Goal: Task Accomplishment & Management: Manage account settings

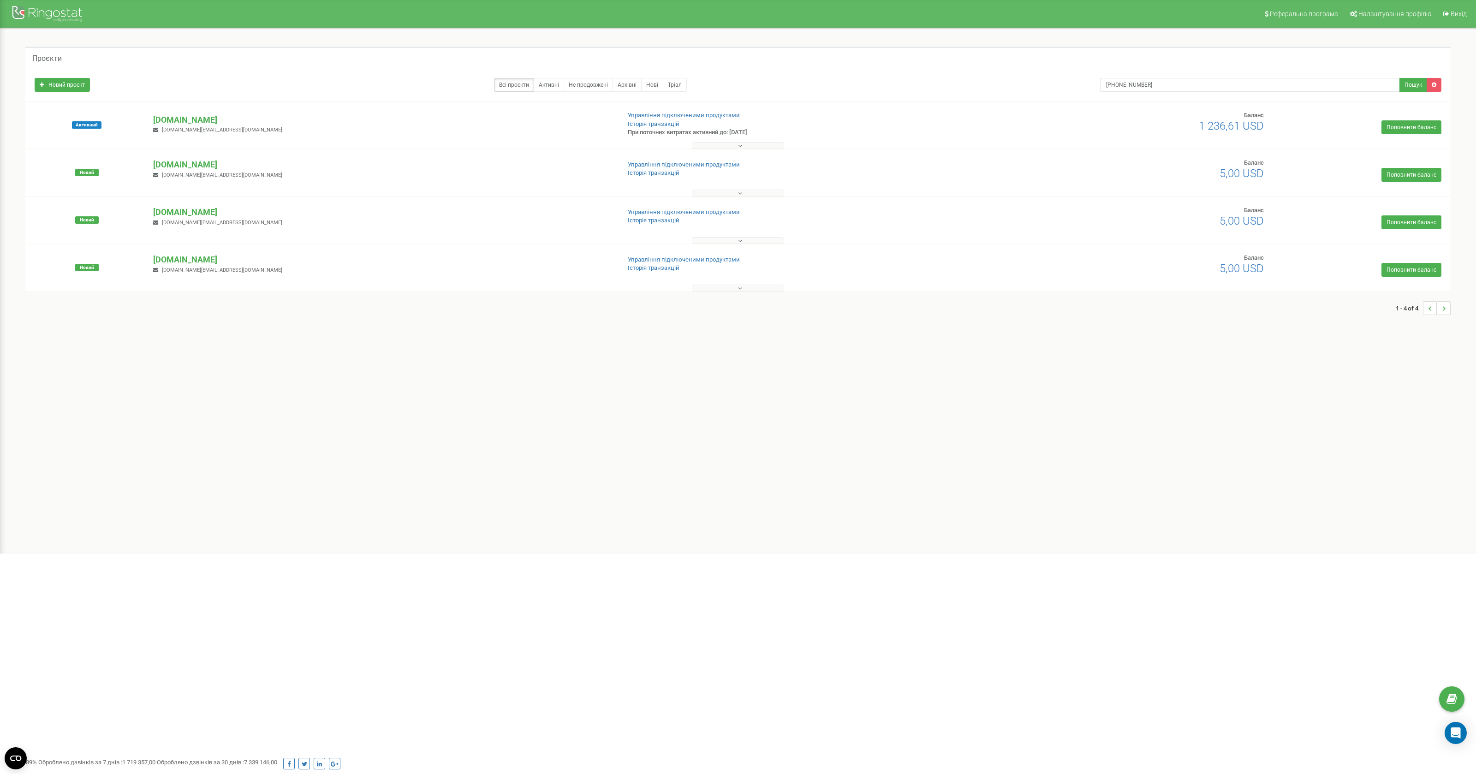
click at [1151, 85] on input "+380 (73) 861-18-70" at bounding box center [1250, 85] width 300 height 14
type input "+380738611870"
click at [50, 16] on div at bounding box center [49, 15] width 74 height 22
click at [67, 10] on div at bounding box center [49, 15] width 74 height 22
click at [20, 12] on div at bounding box center [49, 15] width 74 height 22
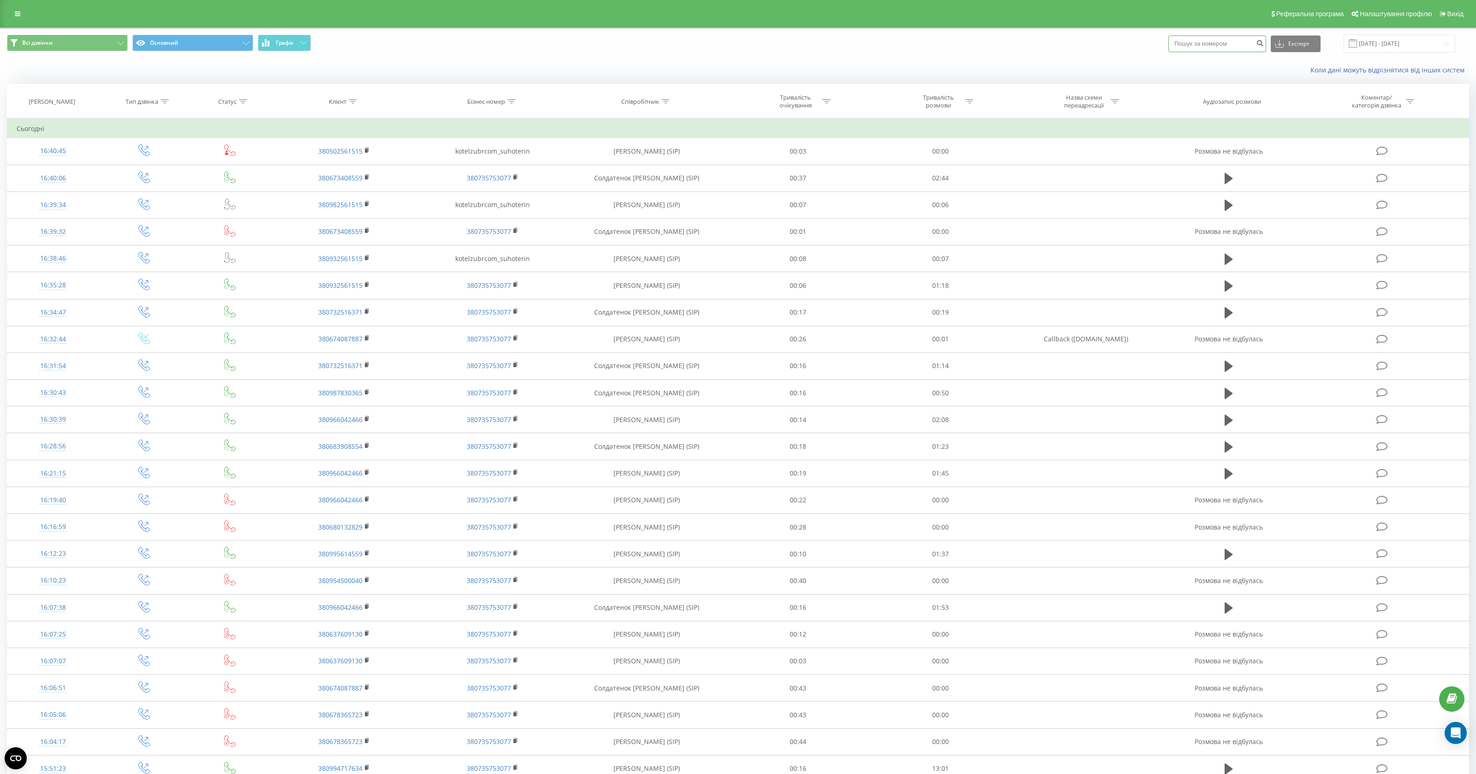
click at [1219, 46] on input at bounding box center [1217, 44] width 98 height 17
paste input "+380738611870"
type input "+380738611870"
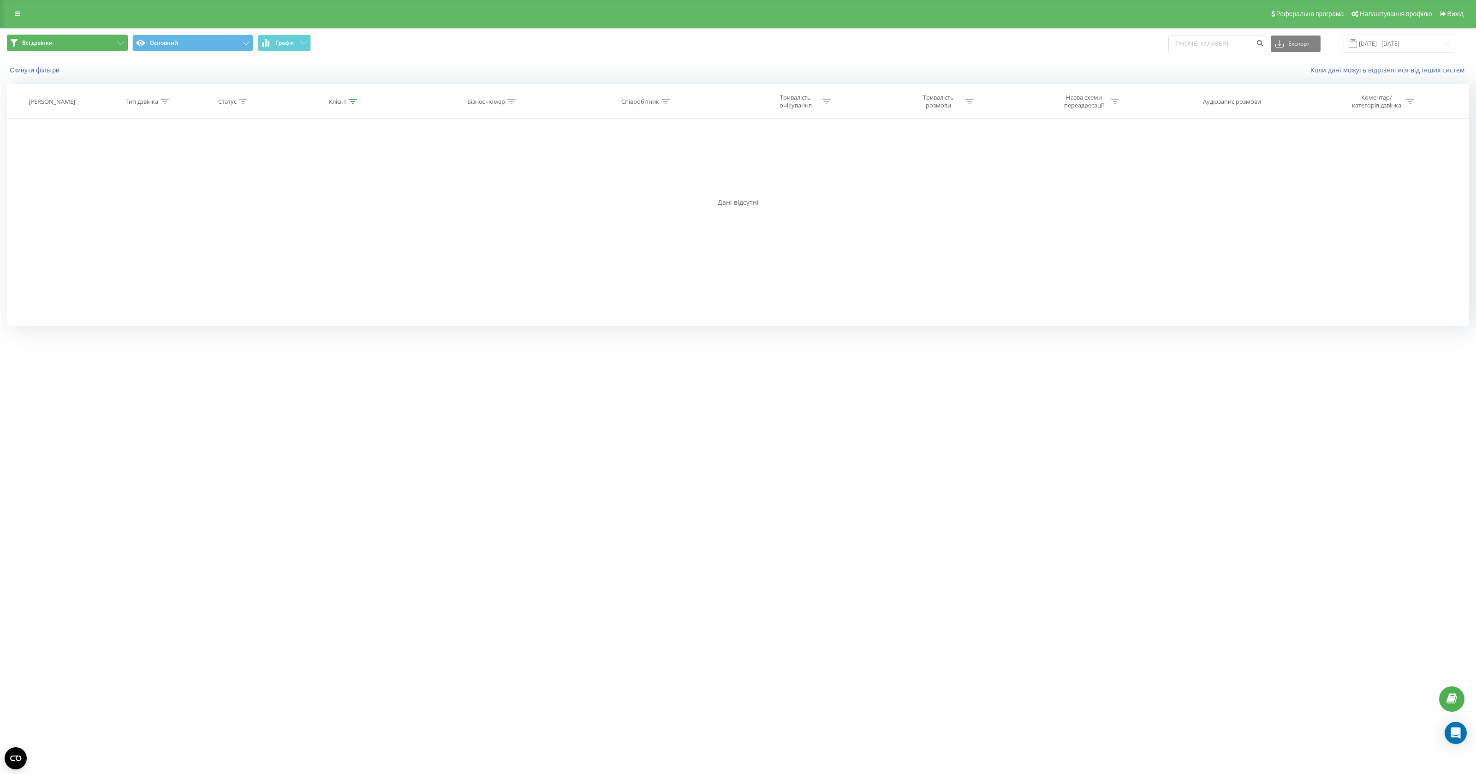
click at [60, 38] on button "Всі дзвінки" at bounding box center [67, 43] width 121 height 17
click at [1385, 45] on input "19.05.2025 - 19.08.2025" at bounding box center [1399, 44] width 112 height 18
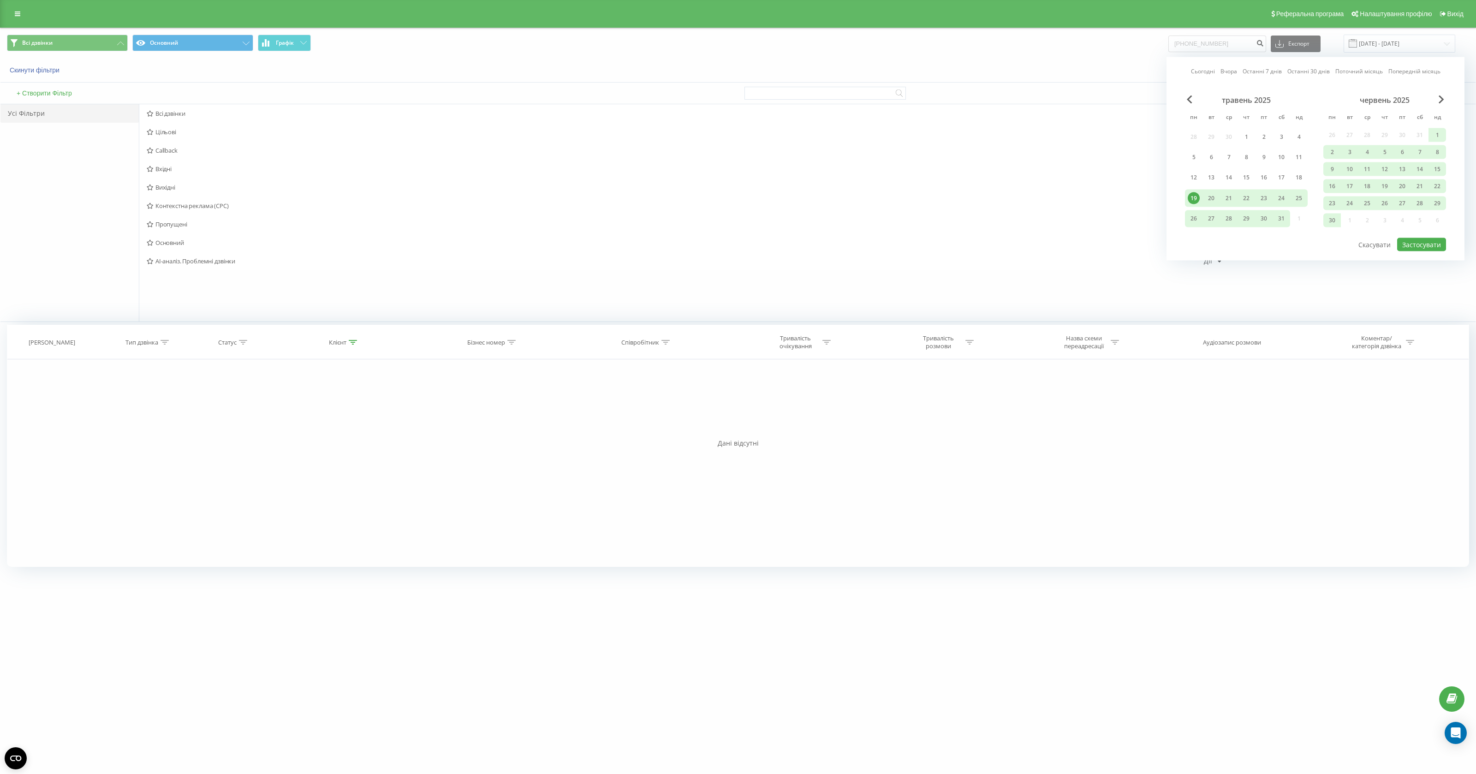
click at [1304, 71] on link "Останні 30 днів" at bounding box center [1308, 71] width 42 height 9
click at [1410, 244] on button "Застосувати" at bounding box center [1421, 244] width 49 height 13
type input "21.07.2025 - 19.08.2025"
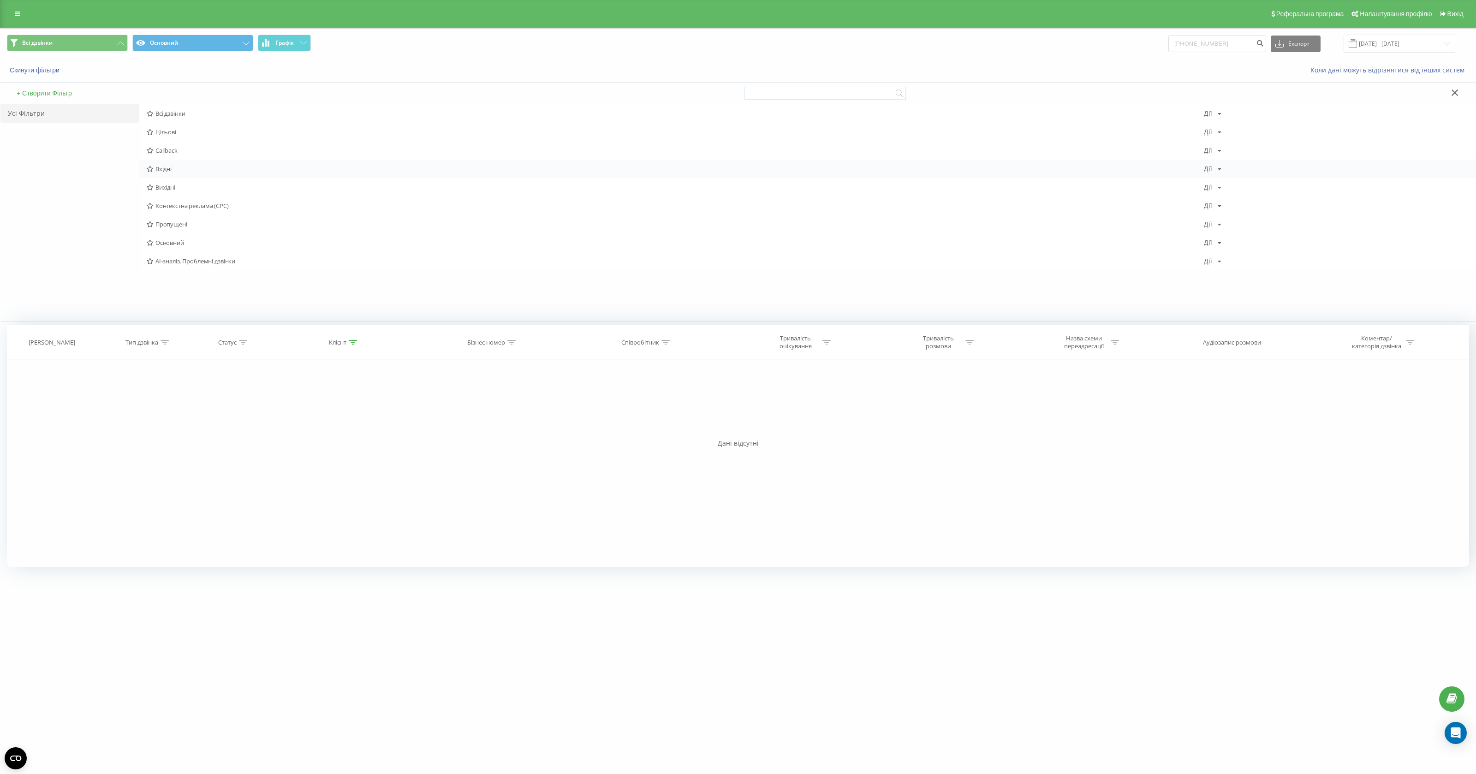
click at [256, 164] on div "Вхідні Дії Редагувати Копіювати Видалити За замовчуванням Поділитися" at bounding box center [807, 169] width 1336 height 18
click at [151, 168] on icon at bounding box center [150, 169] width 7 height 6
drag, startPoint x: 1242, startPoint y: 42, endPoint x: 1046, endPoint y: 18, distance: 196.5
click at [1046, 18] on div "Реферальна програма Налаштування профілю Вихід Вхідні Основний Графік +38073861…" at bounding box center [738, 167] width 1476 height 334
click at [1213, 45] on input "[PHONE_NUMBER]" at bounding box center [1217, 44] width 98 height 17
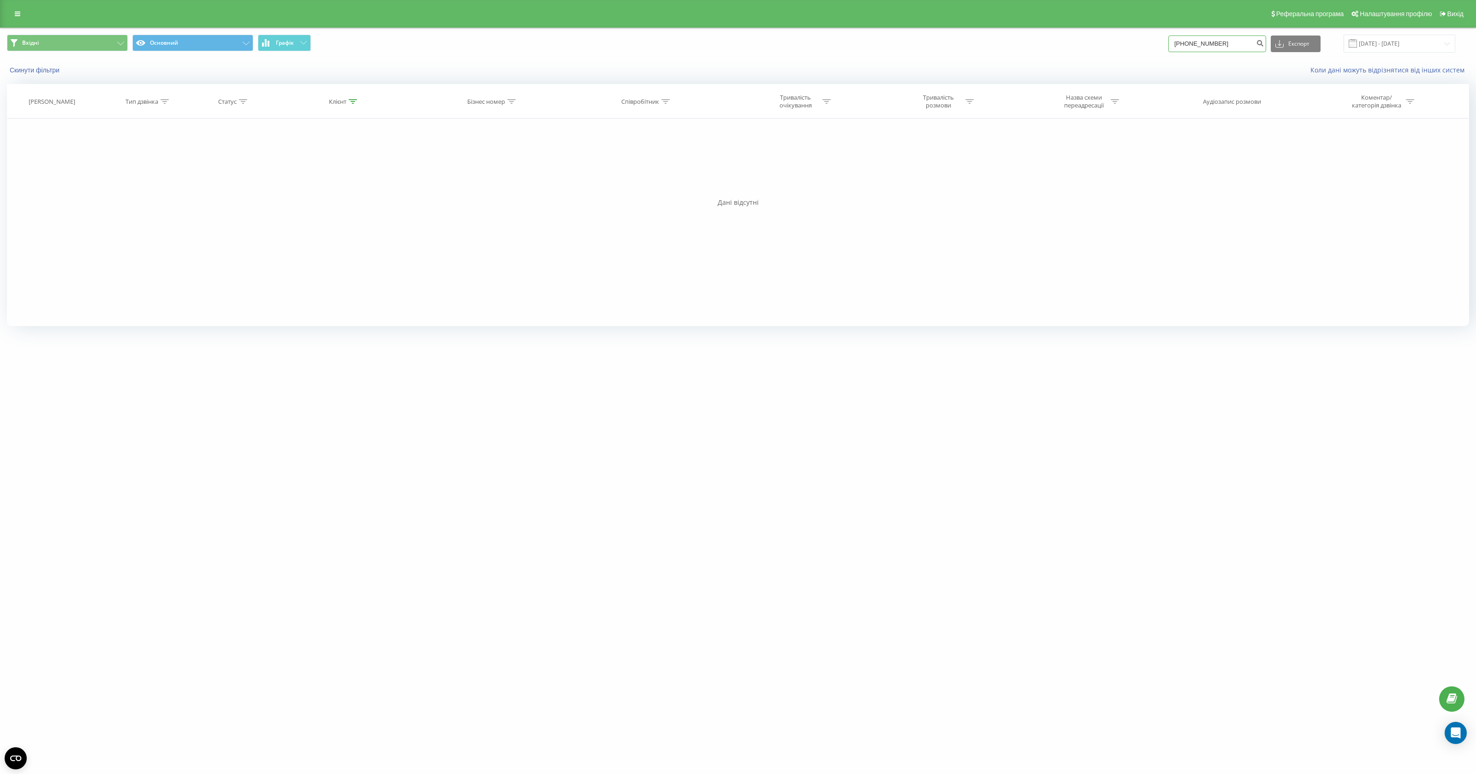
drag, startPoint x: 1201, startPoint y: 44, endPoint x: 1166, endPoint y: 42, distance: 35.1
click at [1166, 42] on div "Вхідні Основний Графік +380738611870 Експорт .csv .xls .xlsx 21.07.2025 - 19.08…" at bounding box center [738, 44] width 1462 height 18
type input "380738611870"
click at [511, 100] on icon at bounding box center [511, 101] width 8 height 5
click at [508, 163] on input "text" at bounding box center [492, 168] width 81 height 16
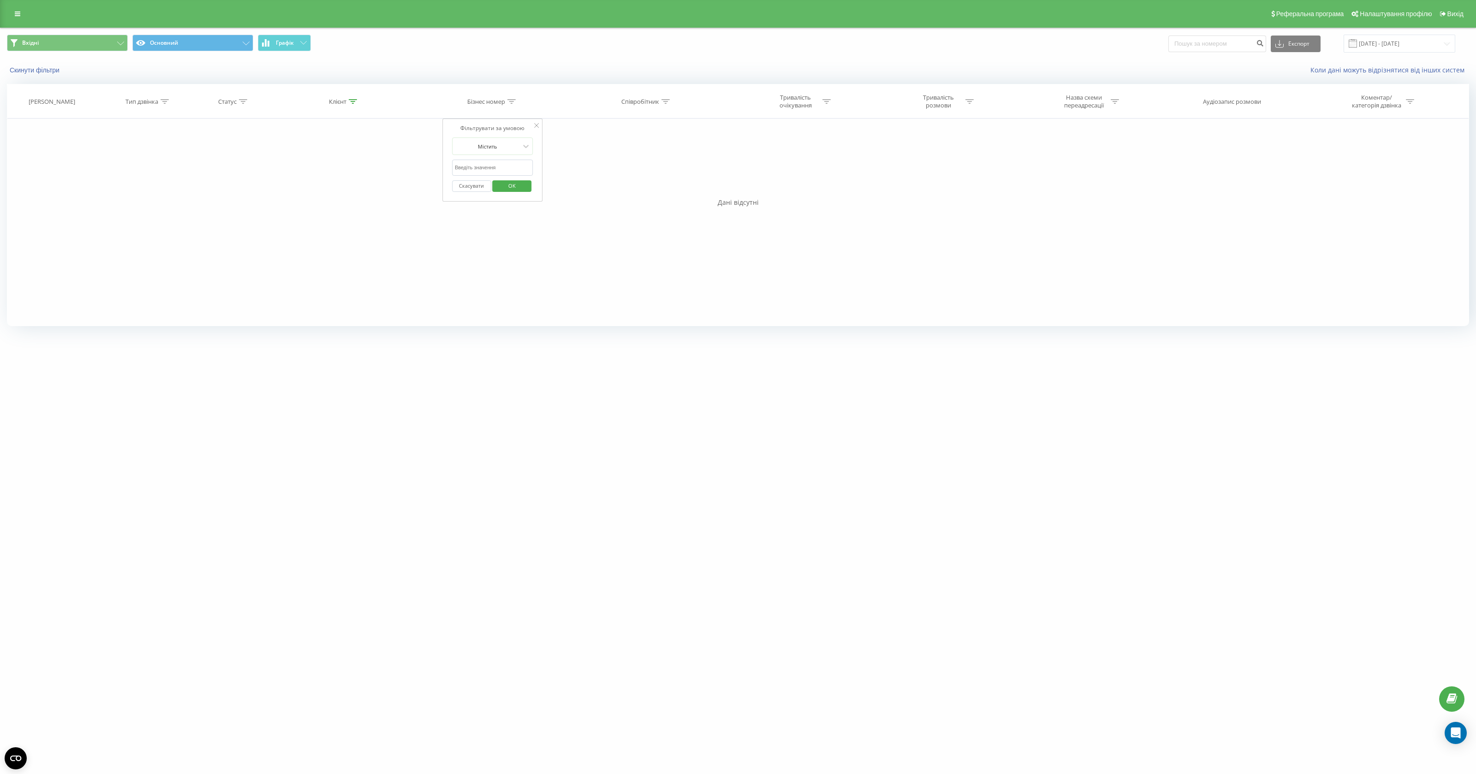
paste input "380738611870"
type input "380738611870"
click at [517, 184] on span "OK" at bounding box center [512, 185] width 26 height 14
click at [34, 69] on button "Скинути фільтри" at bounding box center [35, 70] width 57 height 8
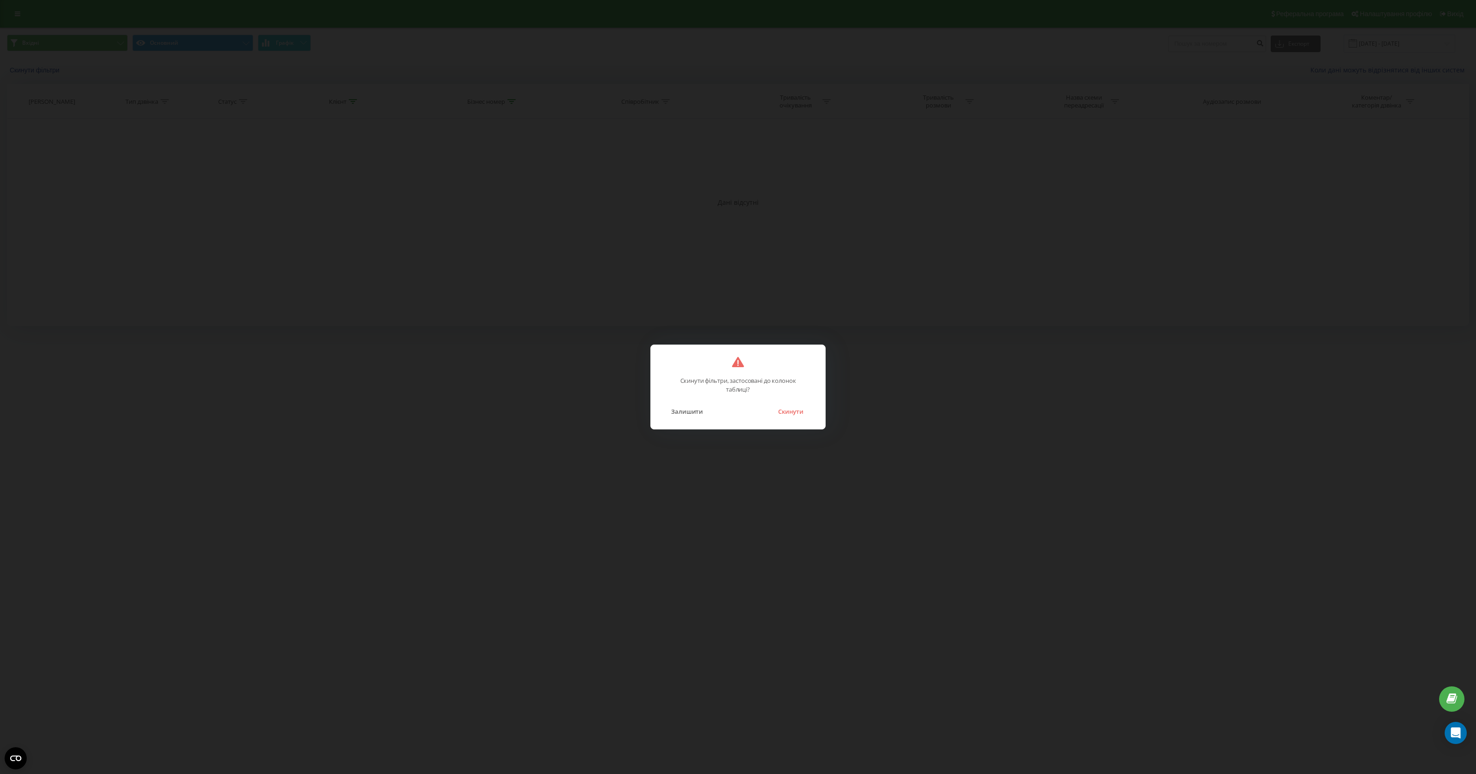
click at [798, 410] on button "Скинути" at bounding box center [790, 411] width 35 height 12
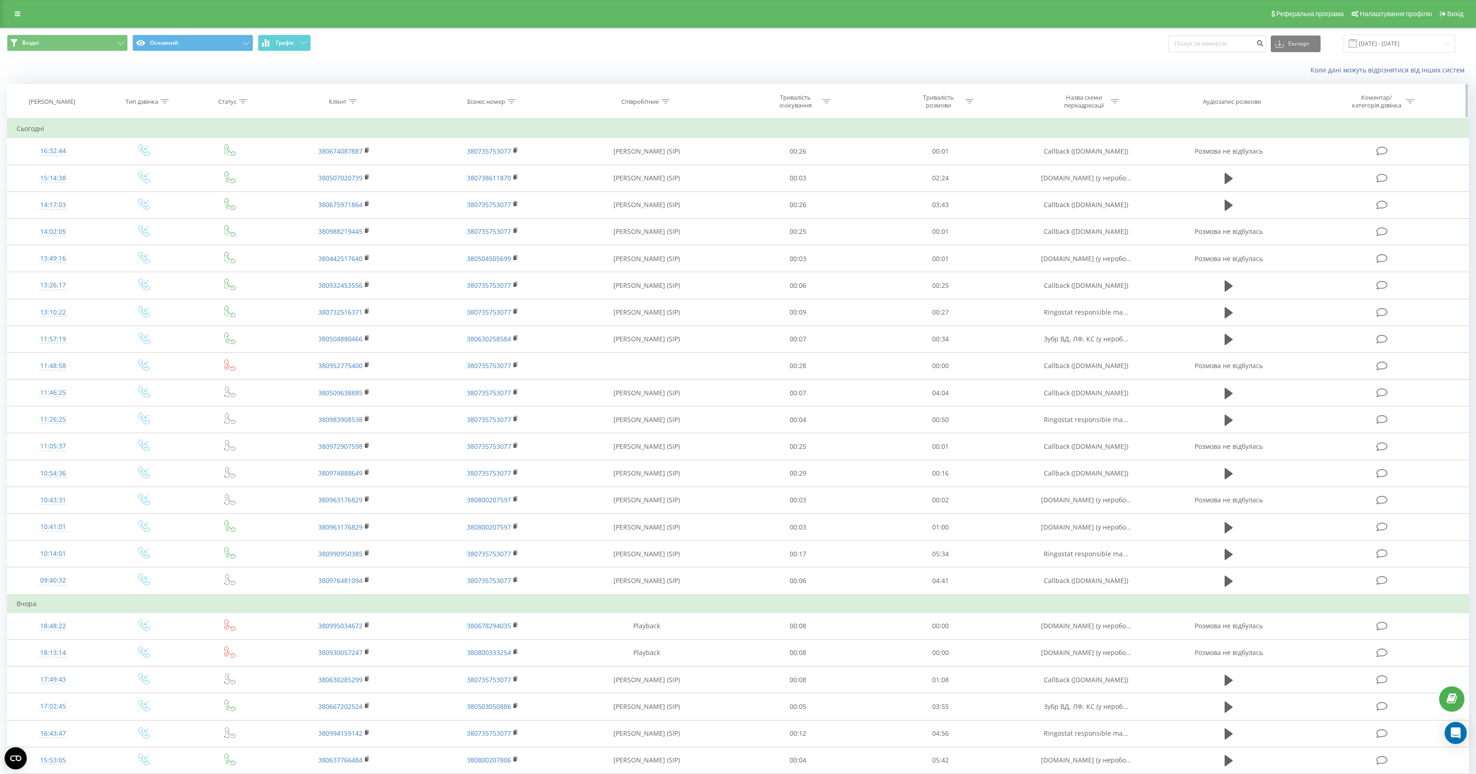
click at [356, 101] on icon at bounding box center [353, 101] width 8 height 5
click at [511, 98] on div at bounding box center [511, 102] width 8 height 8
click at [496, 156] on form "Містить Скасувати OK" at bounding box center [492, 166] width 81 height 59
click at [495, 163] on input "text" at bounding box center [492, 168] width 81 height 16
paste input "380738611870"
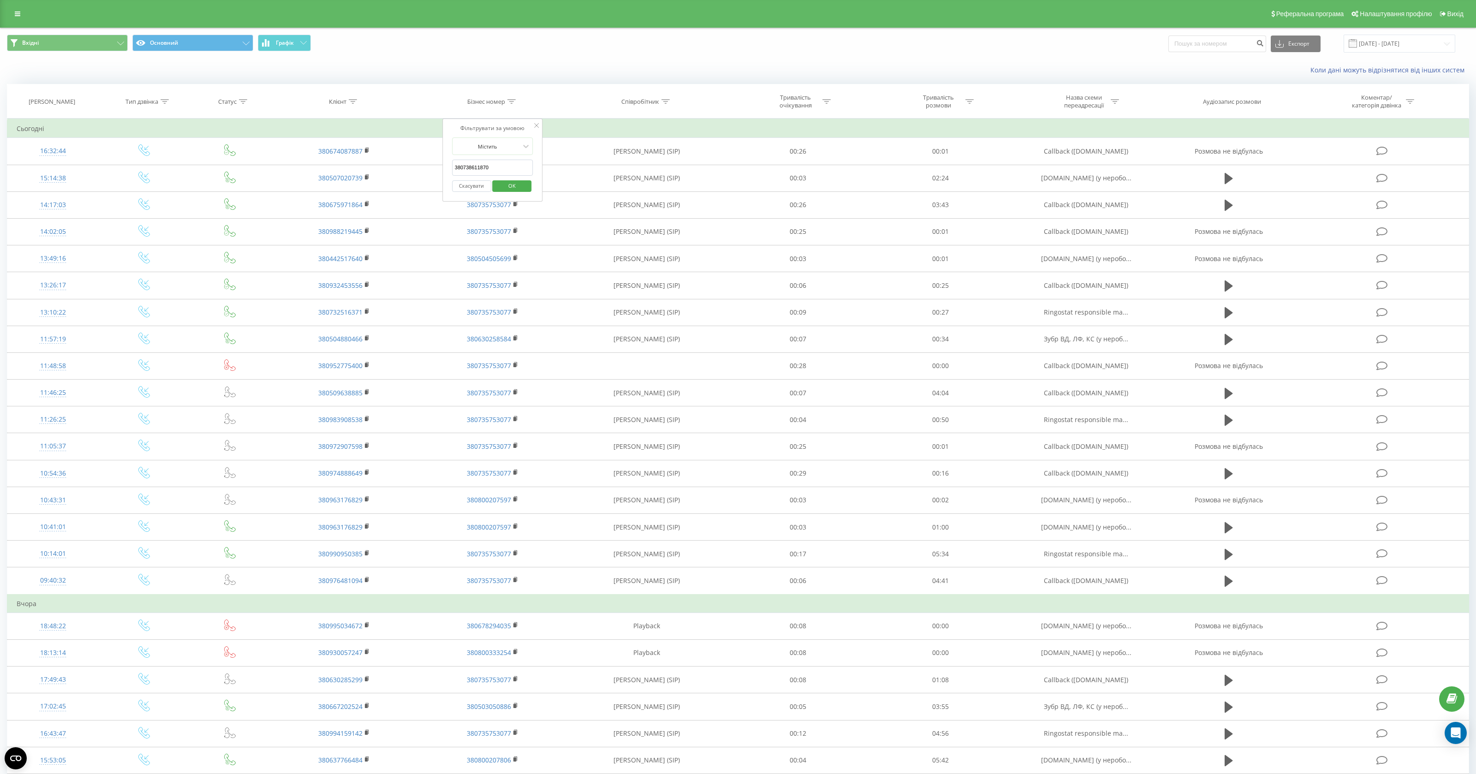
type input "380738611870"
click at [511, 190] on span "OK" at bounding box center [512, 185] width 26 height 14
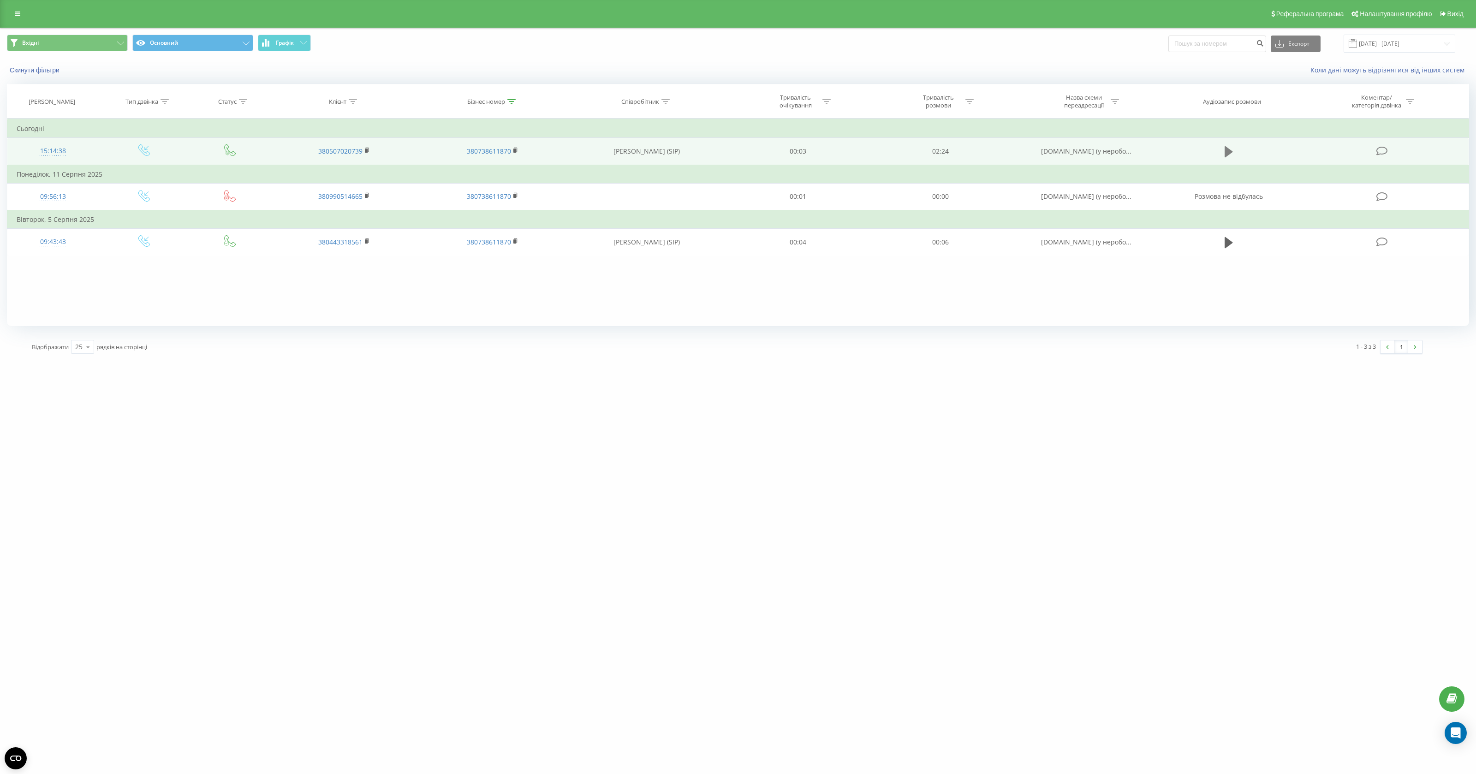
click at [1229, 150] on icon at bounding box center [1228, 151] width 8 height 11
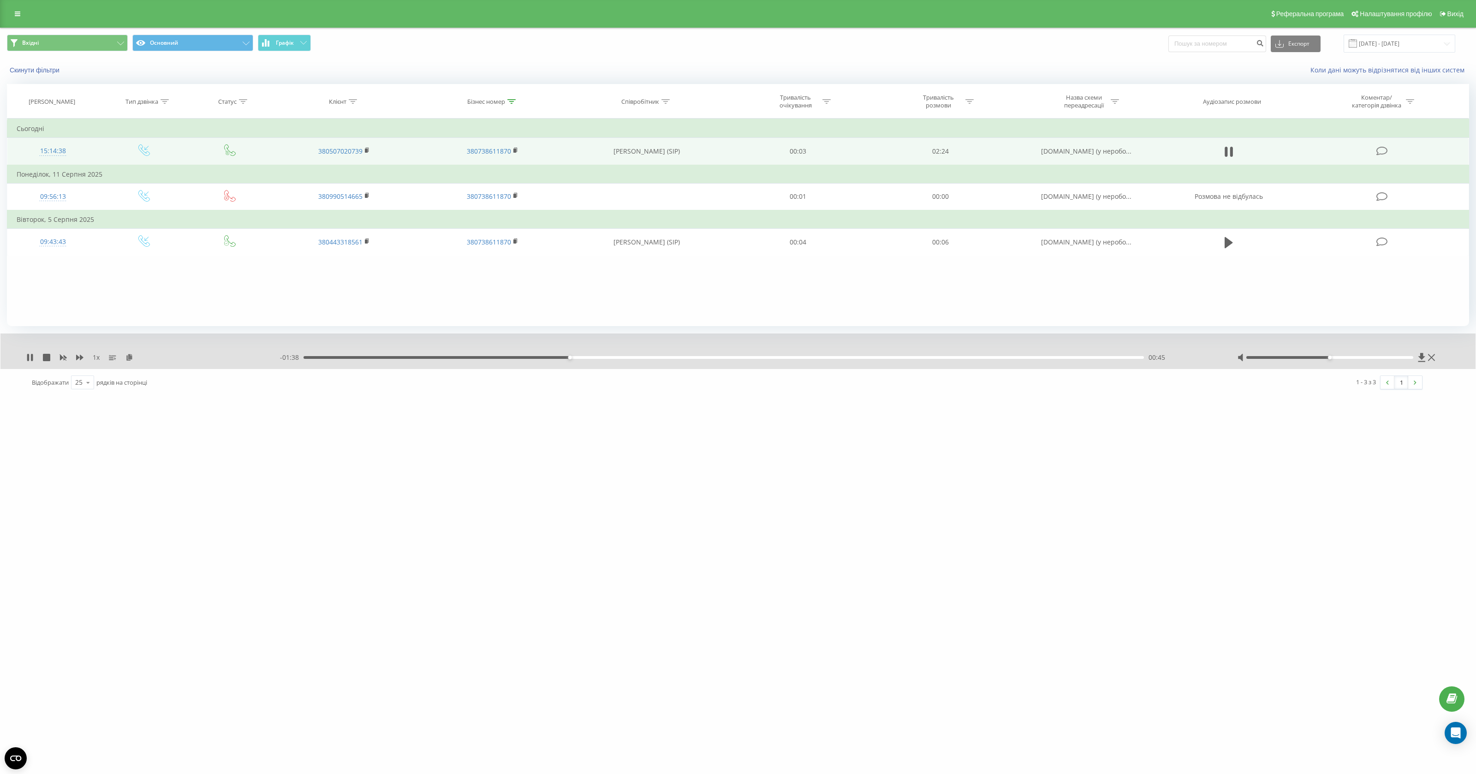
click at [660, 358] on div "00:45" at bounding box center [723, 357] width 841 height 3
click at [871, 358] on div "01:37" at bounding box center [723, 357] width 841 height 3
click at [29, 356] on icon at bounding box center [28, 357] width 2 height 7
click at [1420, 358] on icon at bounding box center [1422, 357] width 8 height 9
click at [369, 149] on icon at bounding box center [367, 150] width 5 height 6
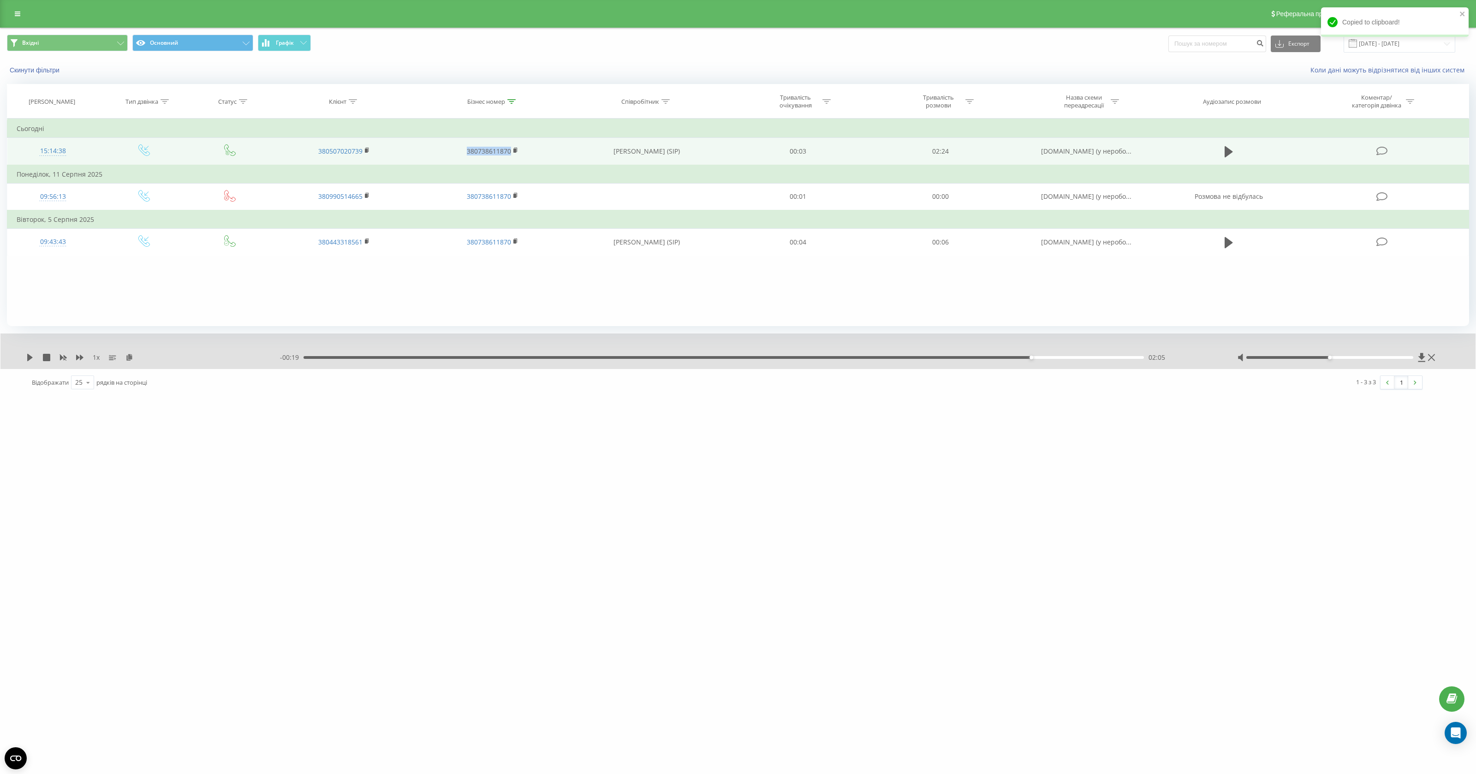
drag, startPoint x: 462, startPoint y: 153, endPoint x: 508, endPoint y: 154, distance: 46.6
click at [509, 154] on td "380738611870" at bounding box center [492, 151] width 149 height 27
copy link "380738611870"
click at [446, 158] on td "380738611870" at bounding box center [492, 151] width 149 height 27
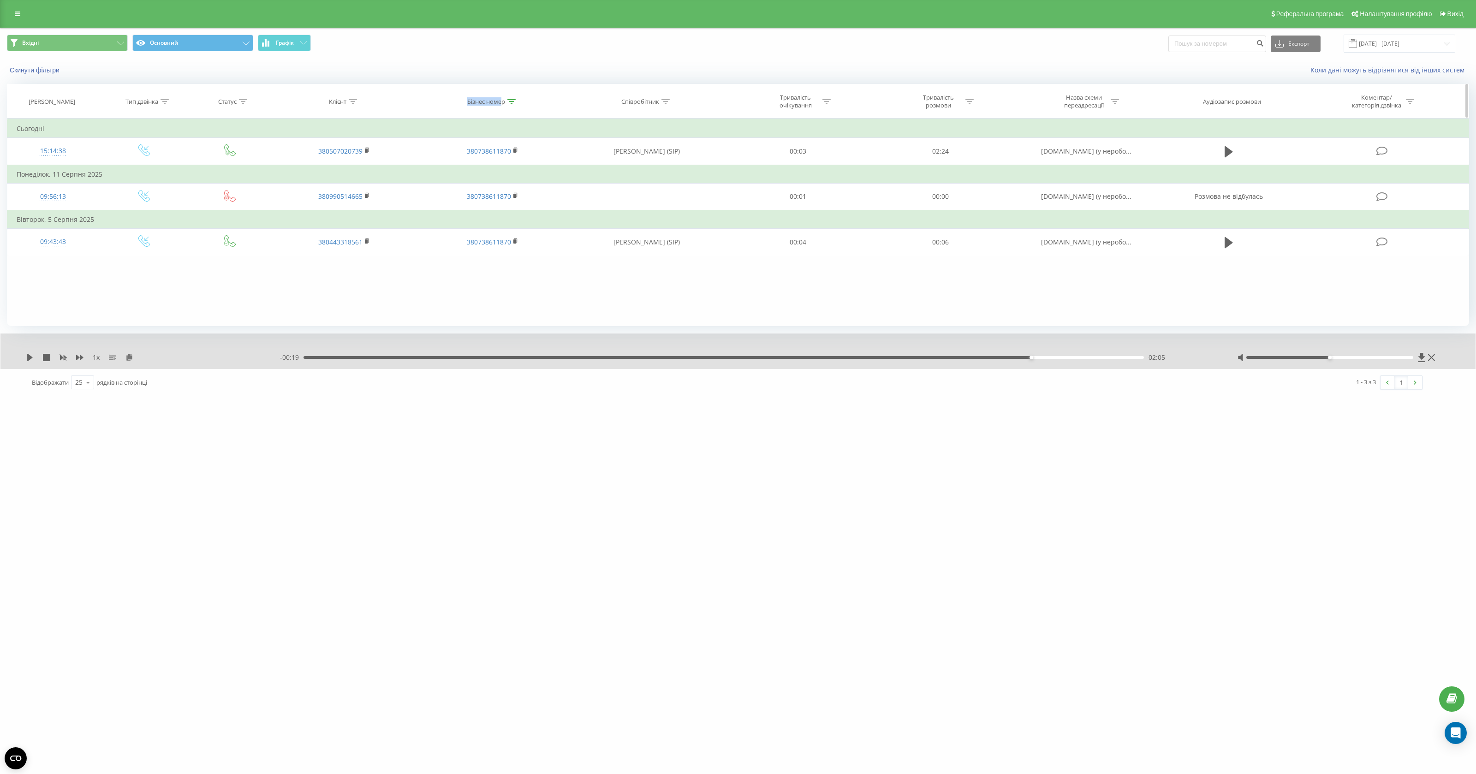
copy div "Бізнес номе"
copy div "Бізнес номер"
drag, startPoint x: 462, startPoint y: 102, endPoint x: 501, endPoint y: 105, distance: 39.7
click at [502, 105] on div "Бізнес номер" at bounding box center [492, 102] width 149 height 8
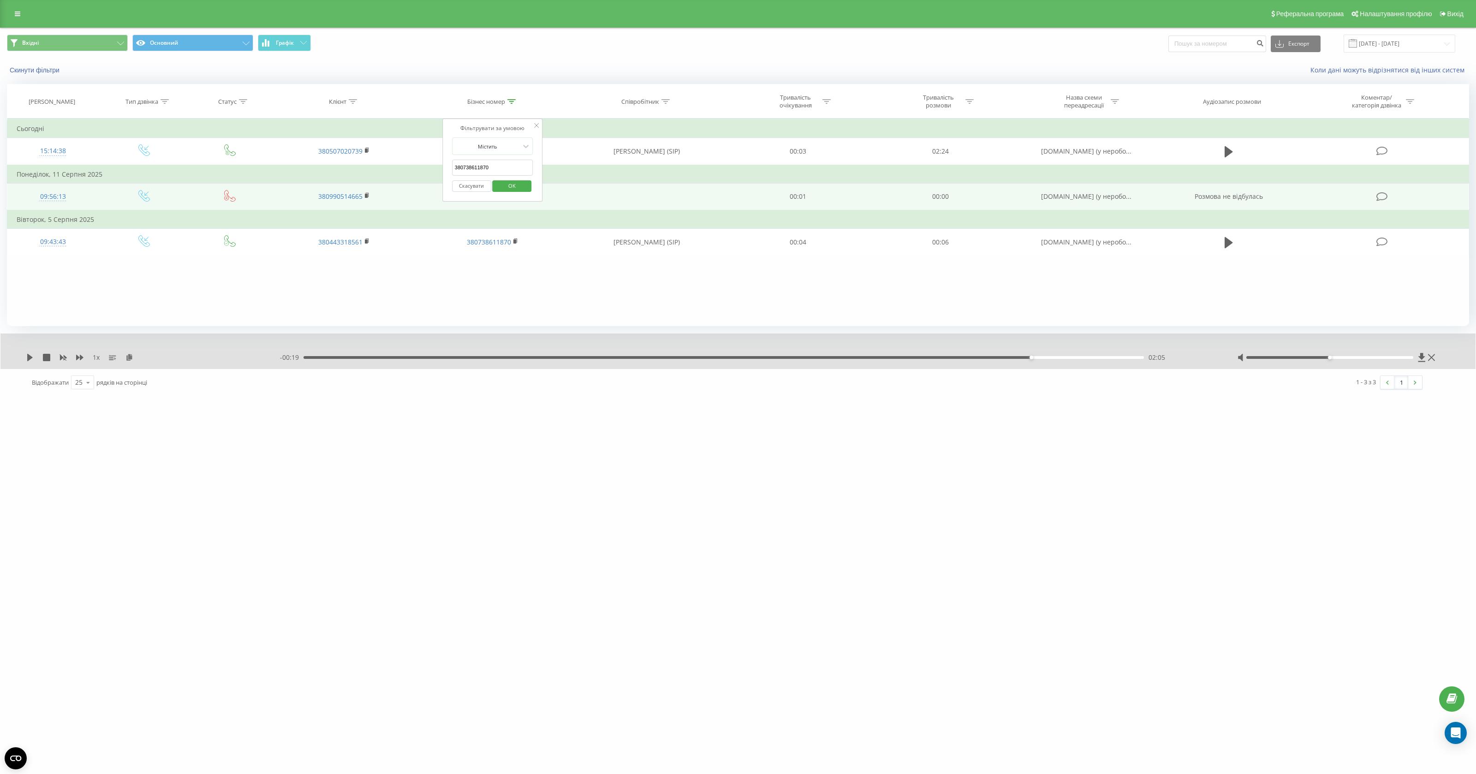
click at [435, 202] on td "380738611870" at bounding box center [492, 196] width 149 height 27
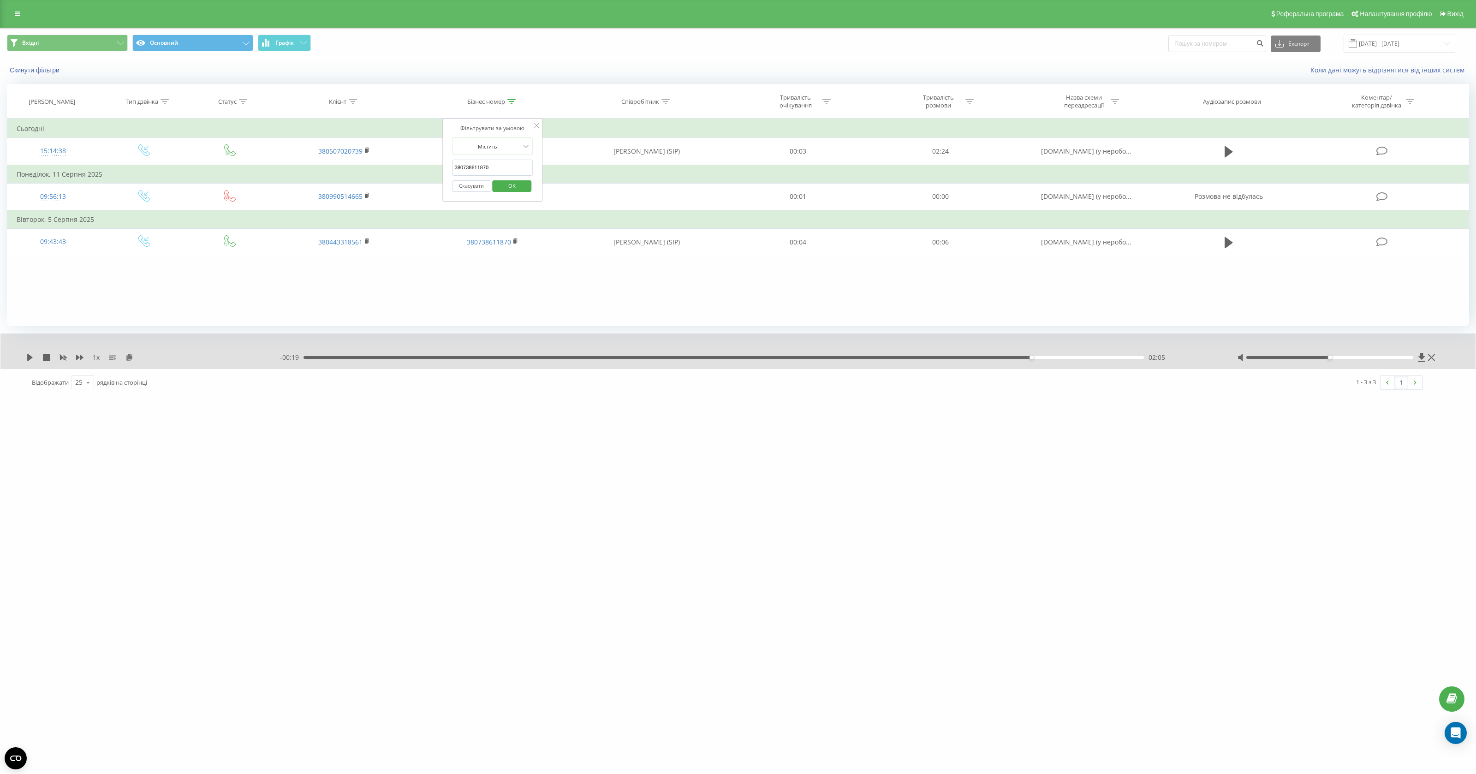
click at [472, 286] on div "Фільтрувати за умовою Дорівнює Введіть значення Скасувати OK Фільтрувати за умо…" at bounding box center [738, 223] width 1462 height 208
click at [511, 187] on span "OK" at bounding box center [512, 185] width 26 height 14
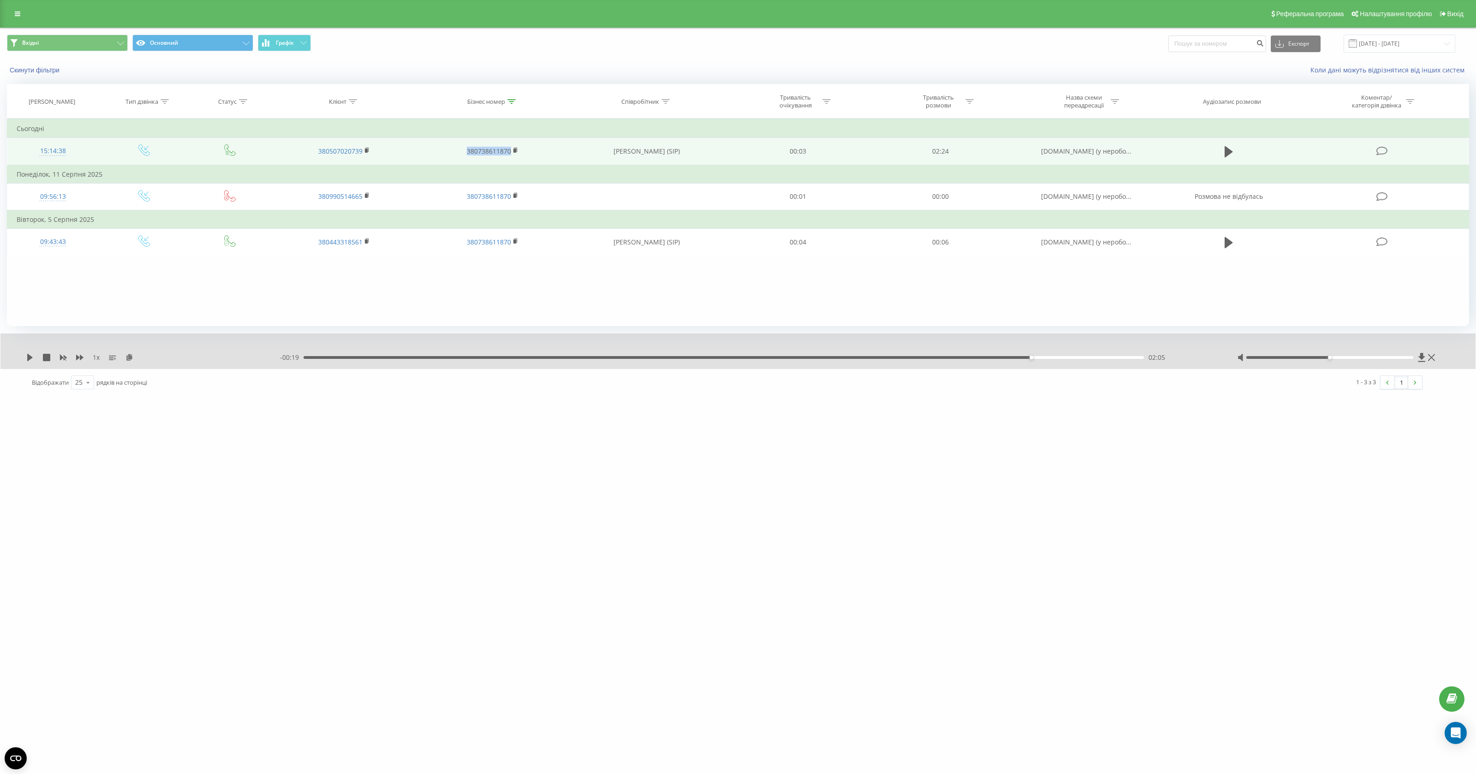
drag, startPoint x: 463, startPoint y: 151, endPoint x: 508, endPoint y: 153, distance: 45.7
click at [509, 153] on td "380738611870" at bounding box center [492, 151] width 149 height 27
copy link "380738611870"
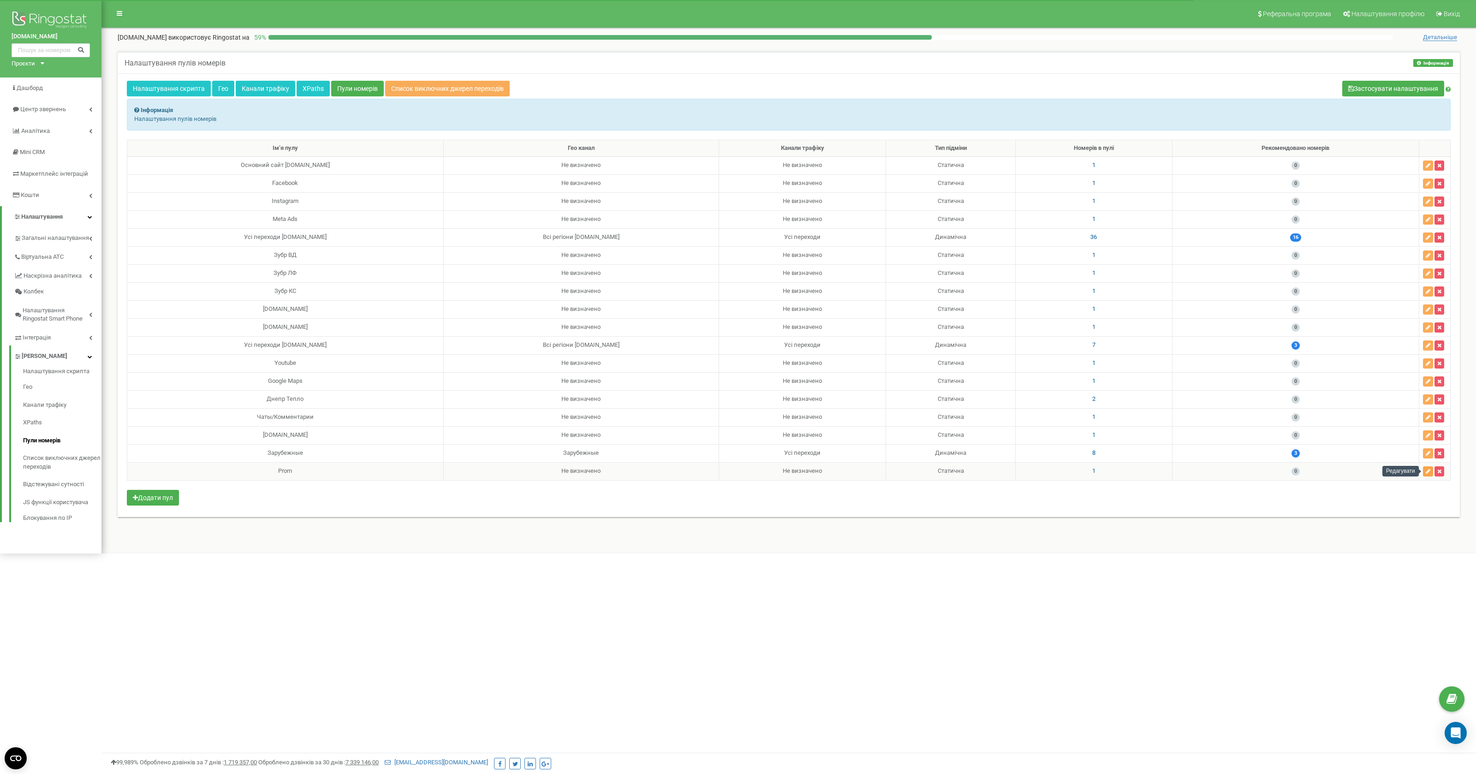
click at [1432, 471] on button "button" at bounding box center [1428, 471] width 10 height 10
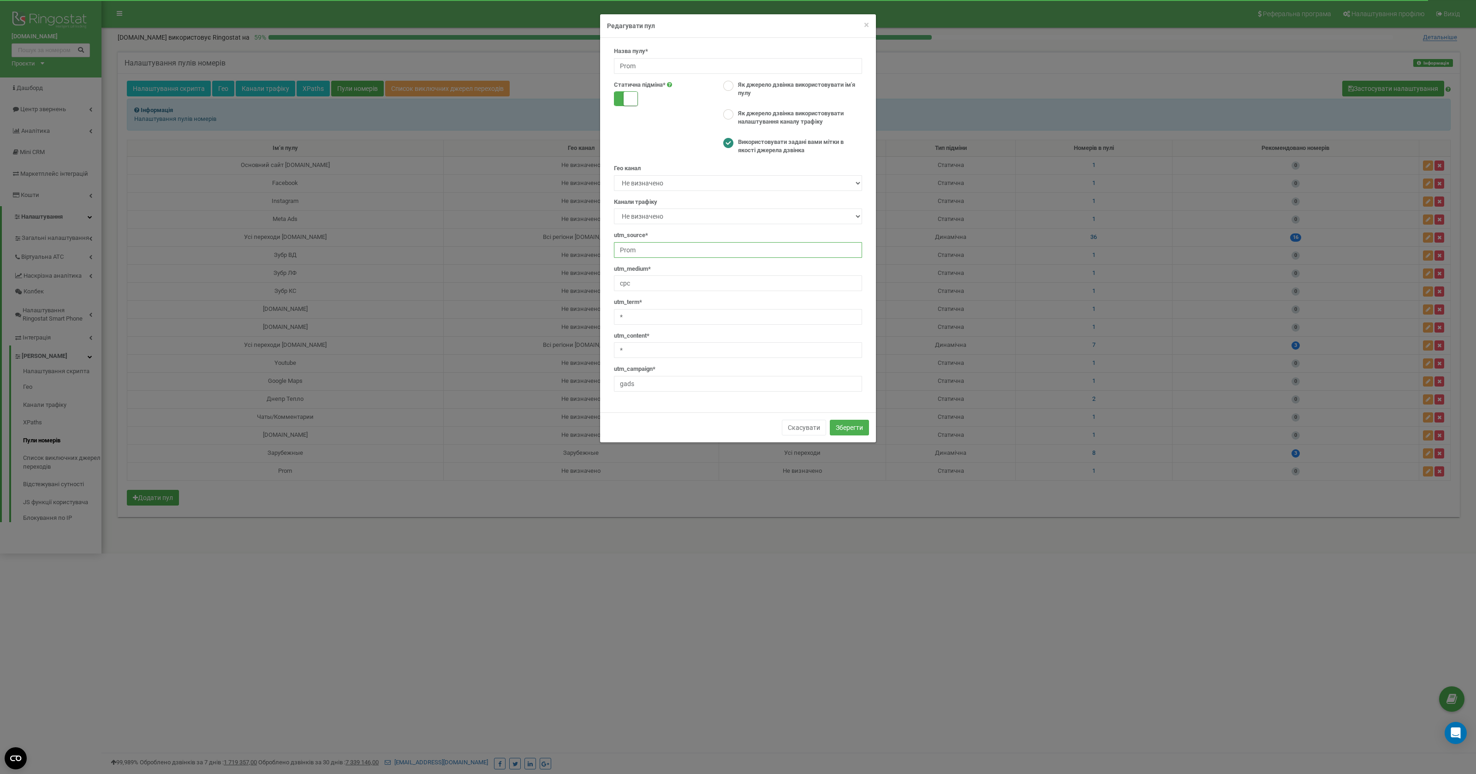
drag, startPoint x: 674, startPoint y: 247, endPoint x: 579, endPoint y: 247, distance: 94.5
click at [579, 247] on div "× Close Редагувати пул Назва пулу* Prom Статична пiдмiна* Як джерело дзвінка ви…" at bounding box center [738, 387] width 1476 height 774
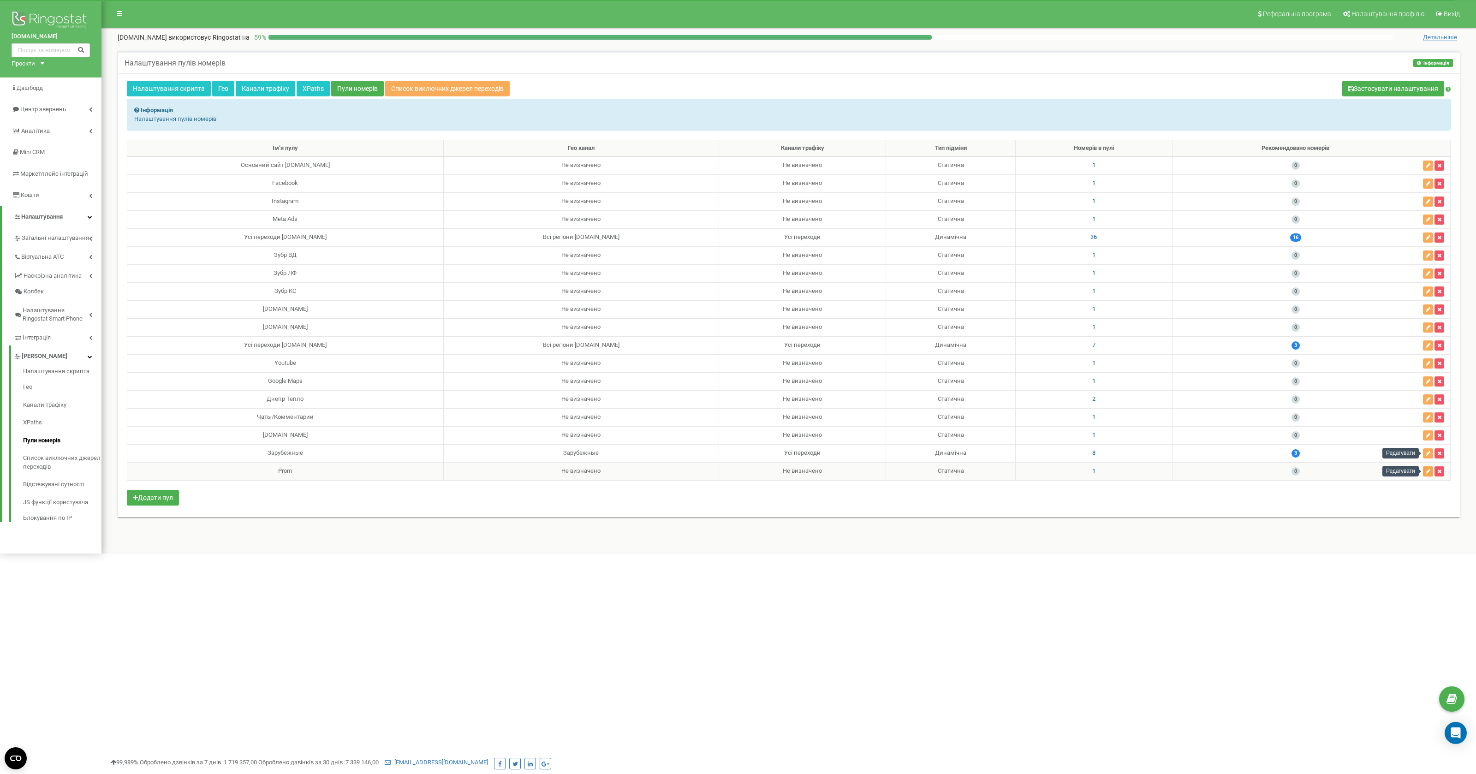
click at [1426, 471] on icon "button" at bounding box center [1428, 472] width 5 height 6
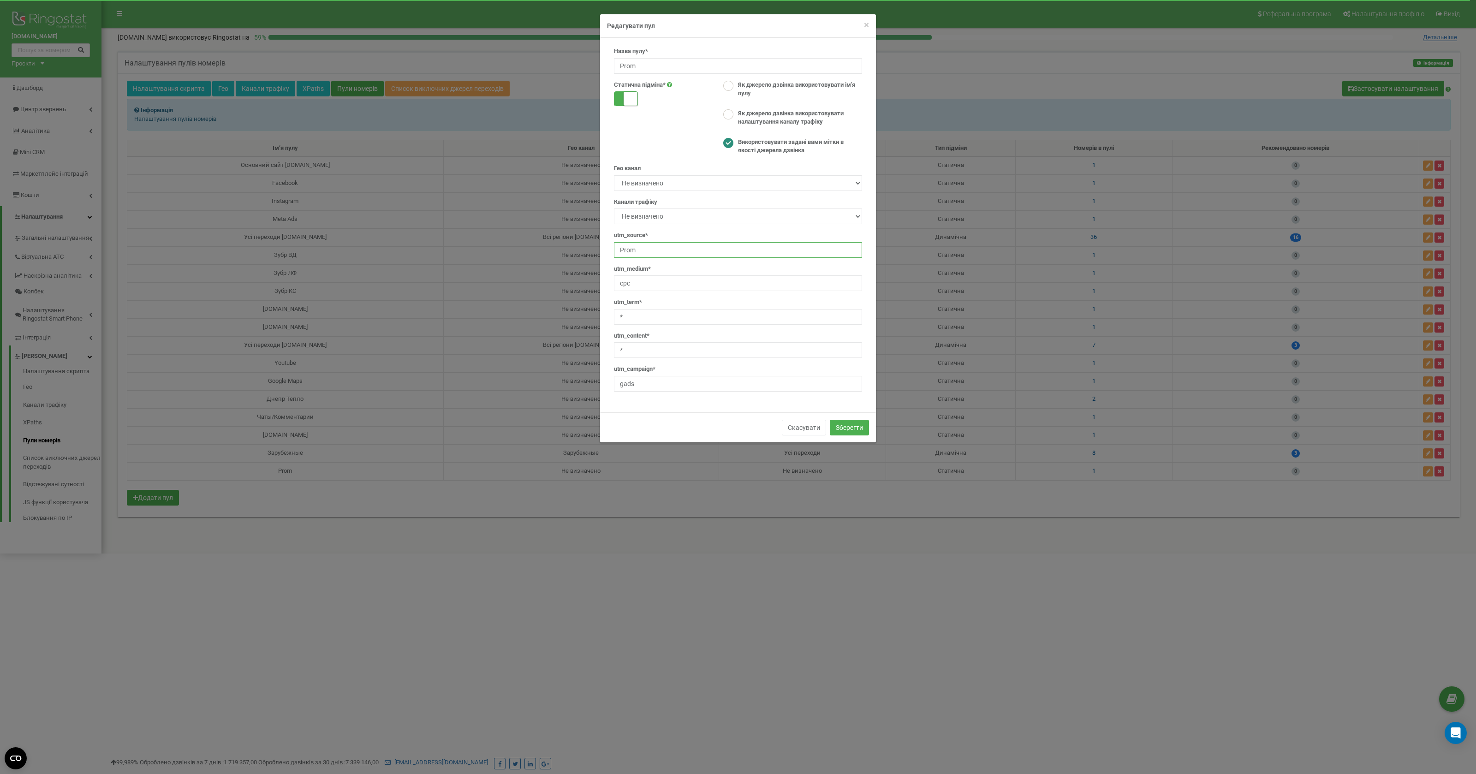
click at [696, 250] on input "Prom" at bounding box center [738, 250] width 248 height 16
type input "P"
type input "prom-google"
drag, startPoint x: 660, startPoint y: 346, endPoint x: 631, endPoint y: 351, distance: 29.9
click at [631, 351] on input "*" at bounding box center [738, 350] width 248 height 16
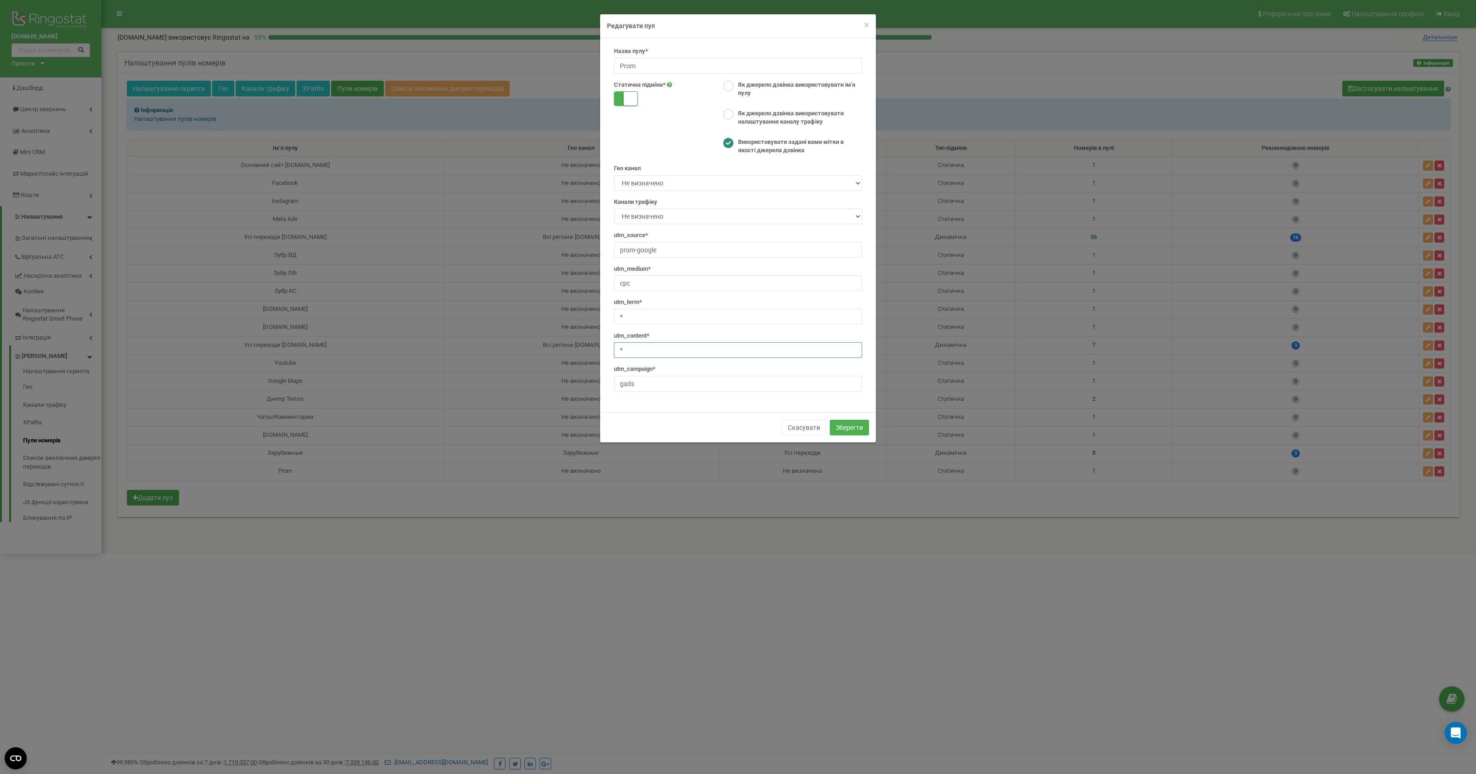
paste input "Prom"
paste input "380738611870"
click at [626, 348] on input "380738611870" at bounding box center [738, 350] width 248 height 16
type input "0738611870"
click at [832, 214] on select "Не визначено Усі переходи" at bounding box center [738, 216] width 248 height 16
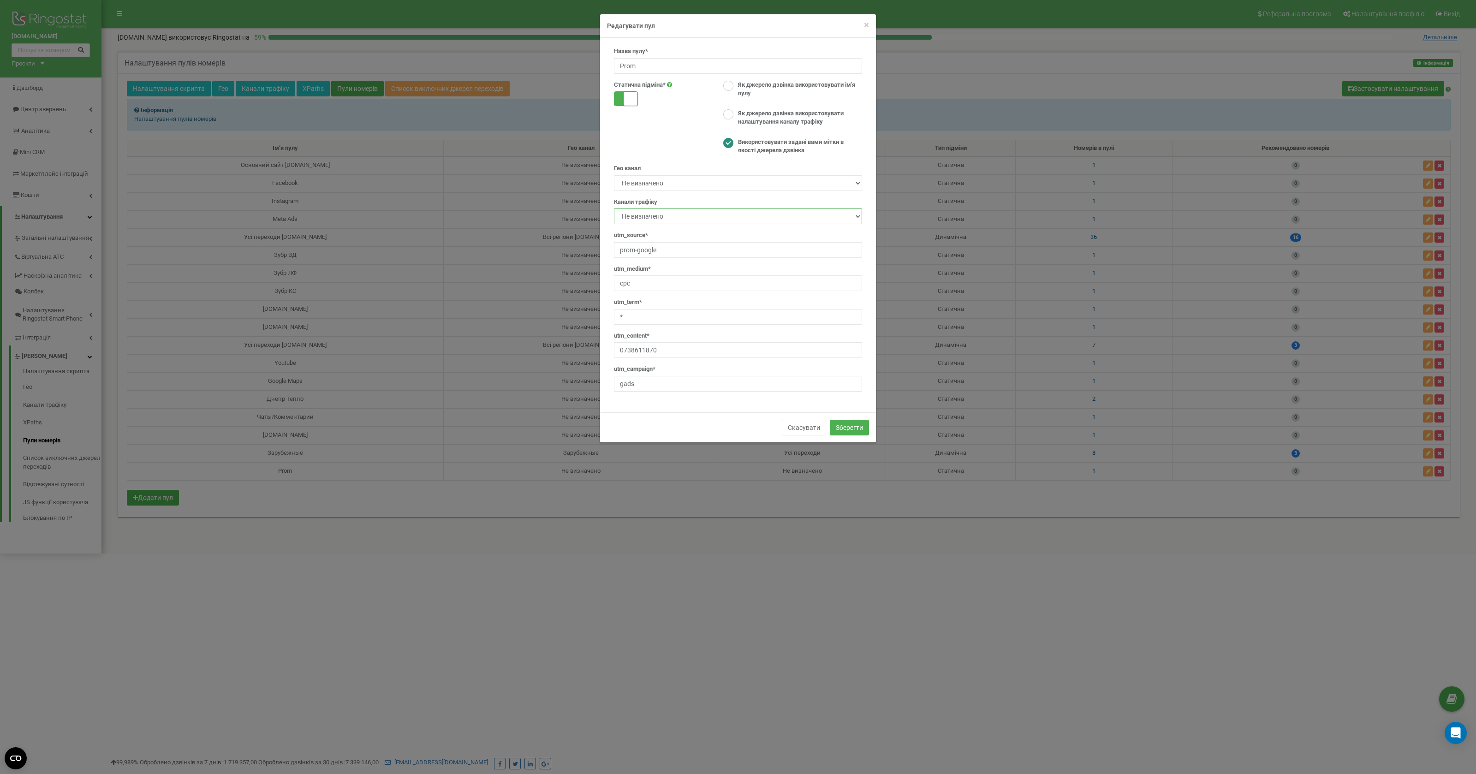
click at [614, 208] on select "Не визначено Усі переходи" at bounding box center [738, 216] width 248 height 16
drag, startPoint x: 669, startPoint y: 385, endPoint x: 565, endPoint y: 383, distance: 103.3
click at [565, 383] on div "× Close Редагувати пул Назва пулу* Prom Статична пiдмiна* Як джерело дзвінка ви…" at bounding box center [738, 387] width 1476 height 774
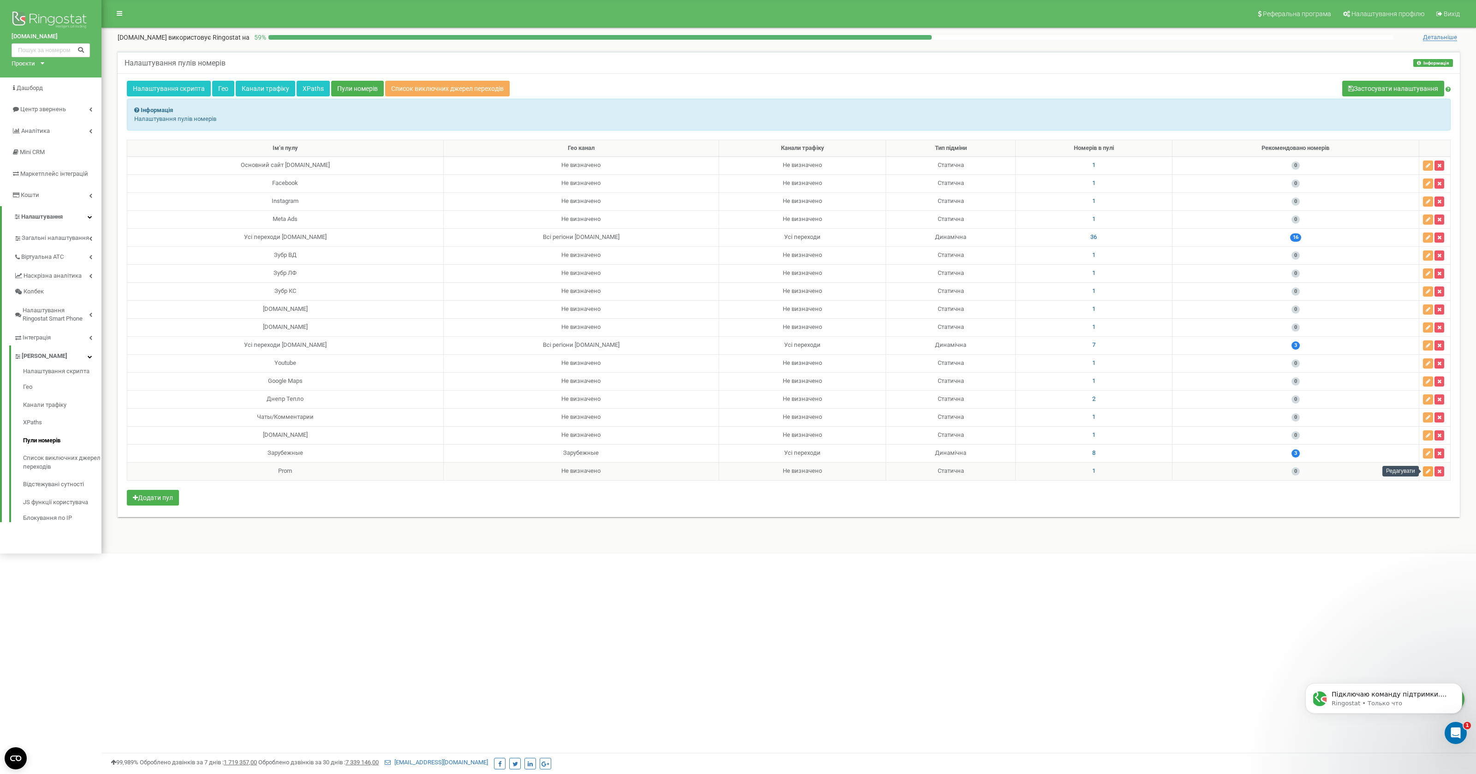
click at [1431, 472] on button "button" at bounding box center [1428, 471] width 10 height 10
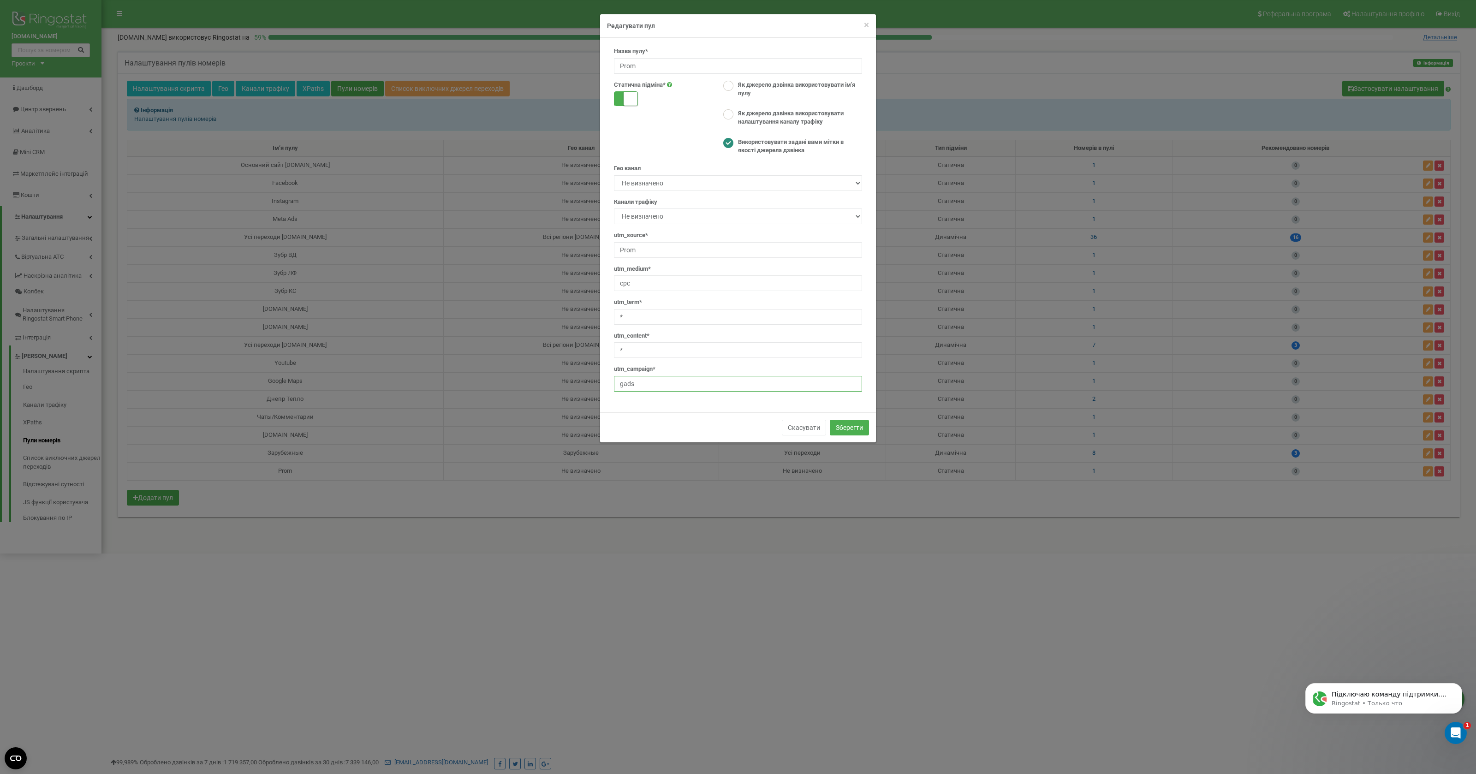
click at [688, 382] on input "gads" at bounding box center [738, 384] width 248 height 16
paste input "pm_kotly_22662575966"
type input "pm_kotly_22662575966"
click at [663, 352] on input "*" at bounding box center [738, 350] width 248 height 16
click at [654, 253] on input "Prom" at bounding box center [738, 250] width 248 height 16
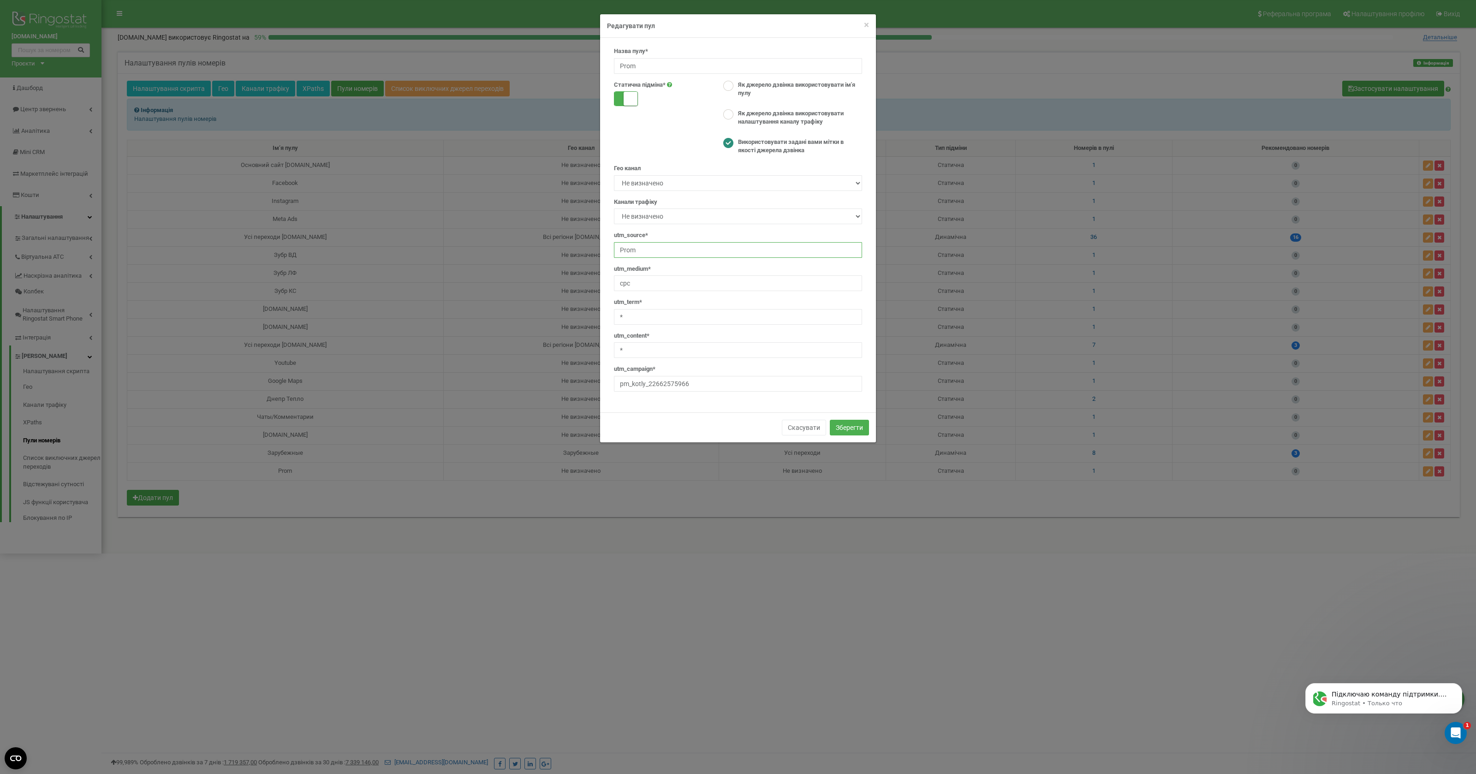
type input "prom-google"
click at [664, 345] on input "*" at bounding box center [738, 350] width 248 height 16
click at [695, 336] on div "utm_contеnt* 073" at bounding box center [738, 345] width 248 height 27
click at [689, 349] on input "073" at bounding box center [738, 350] width 248 height 16
type input "0738611870"
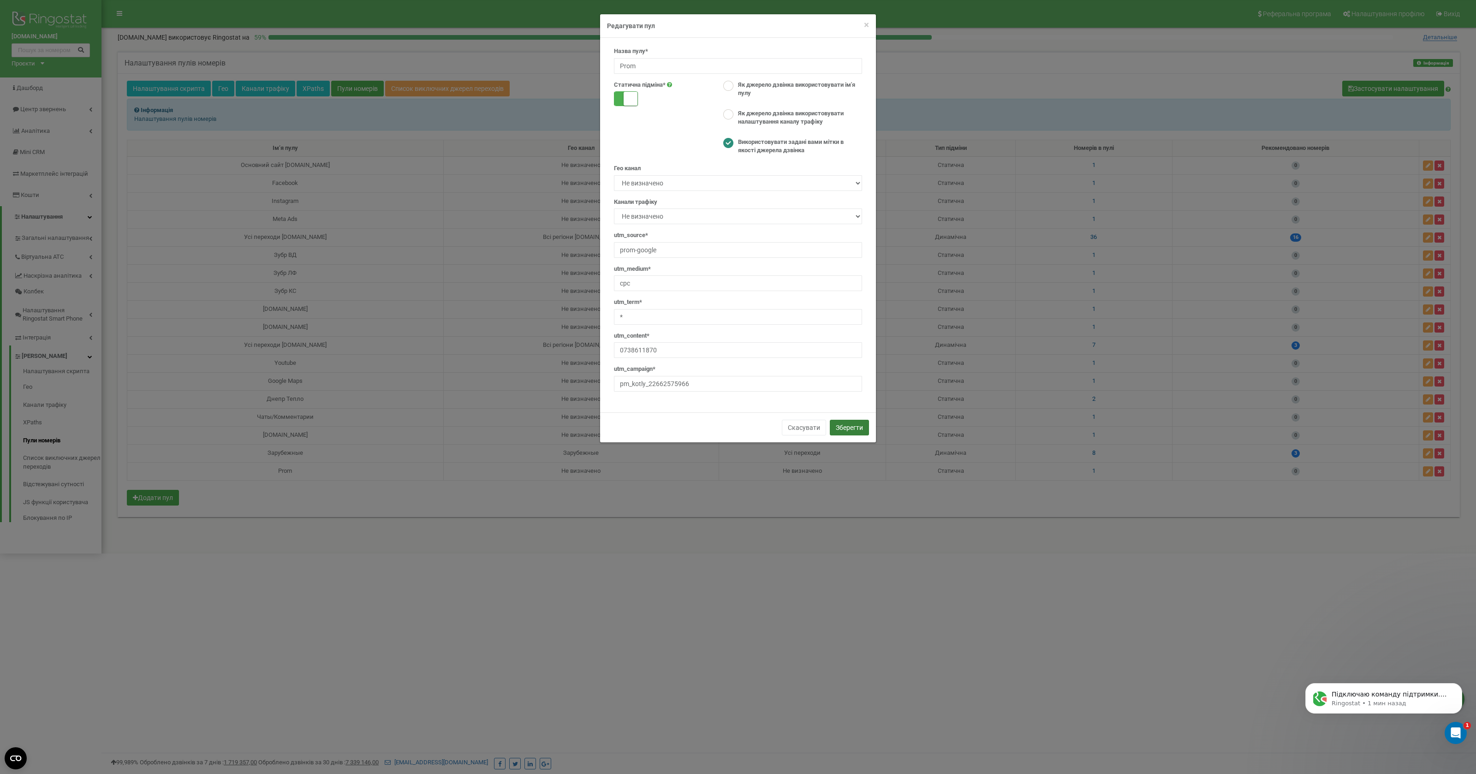
click at [850, 426] on button "Зберегти" at bounding box center [849, 428] width 39 height 16
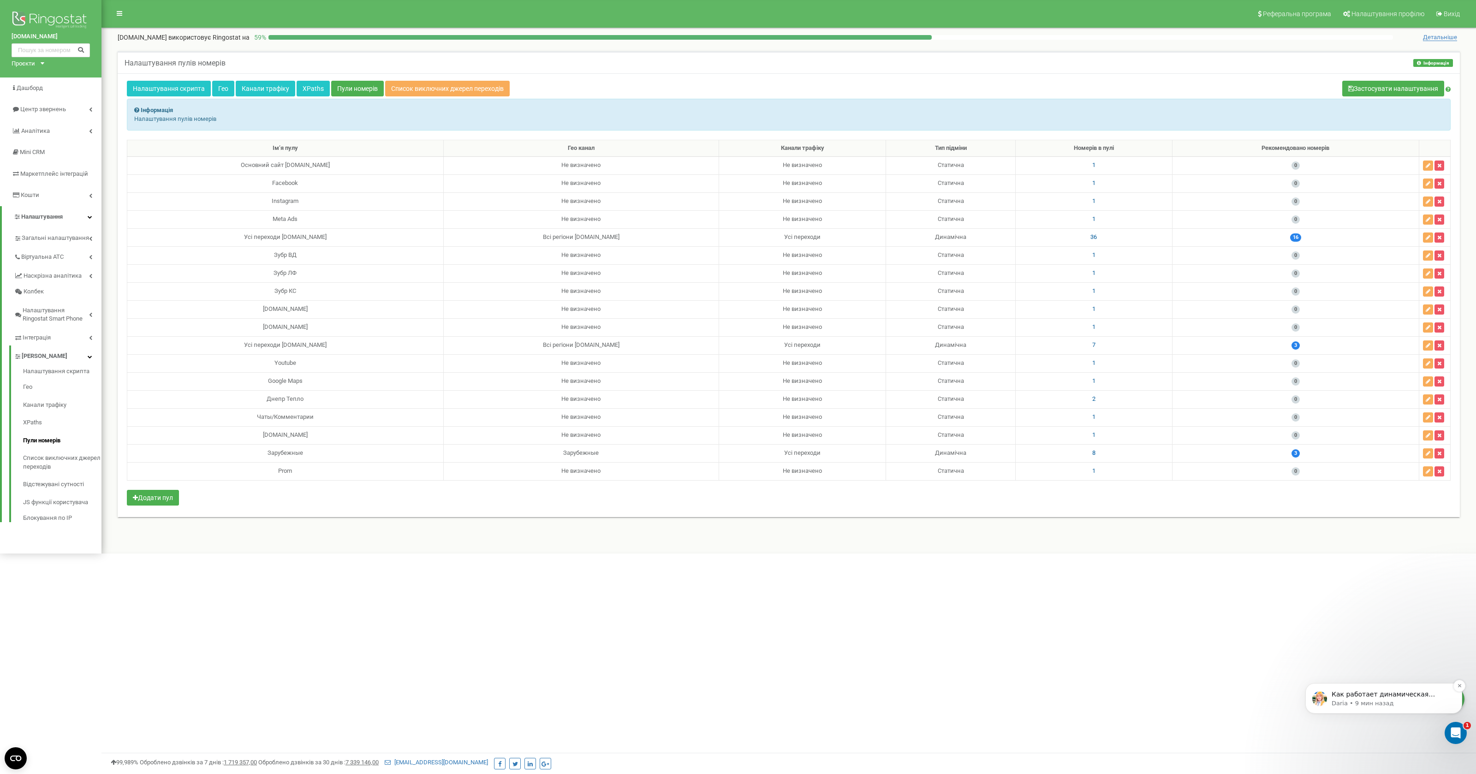
click at [1423, 696] on p "Как работает динамическая подмена: мы фиксируем client_id и передаем его в ГА4,…" at bounding box center [1390, 694] width 119 height 9
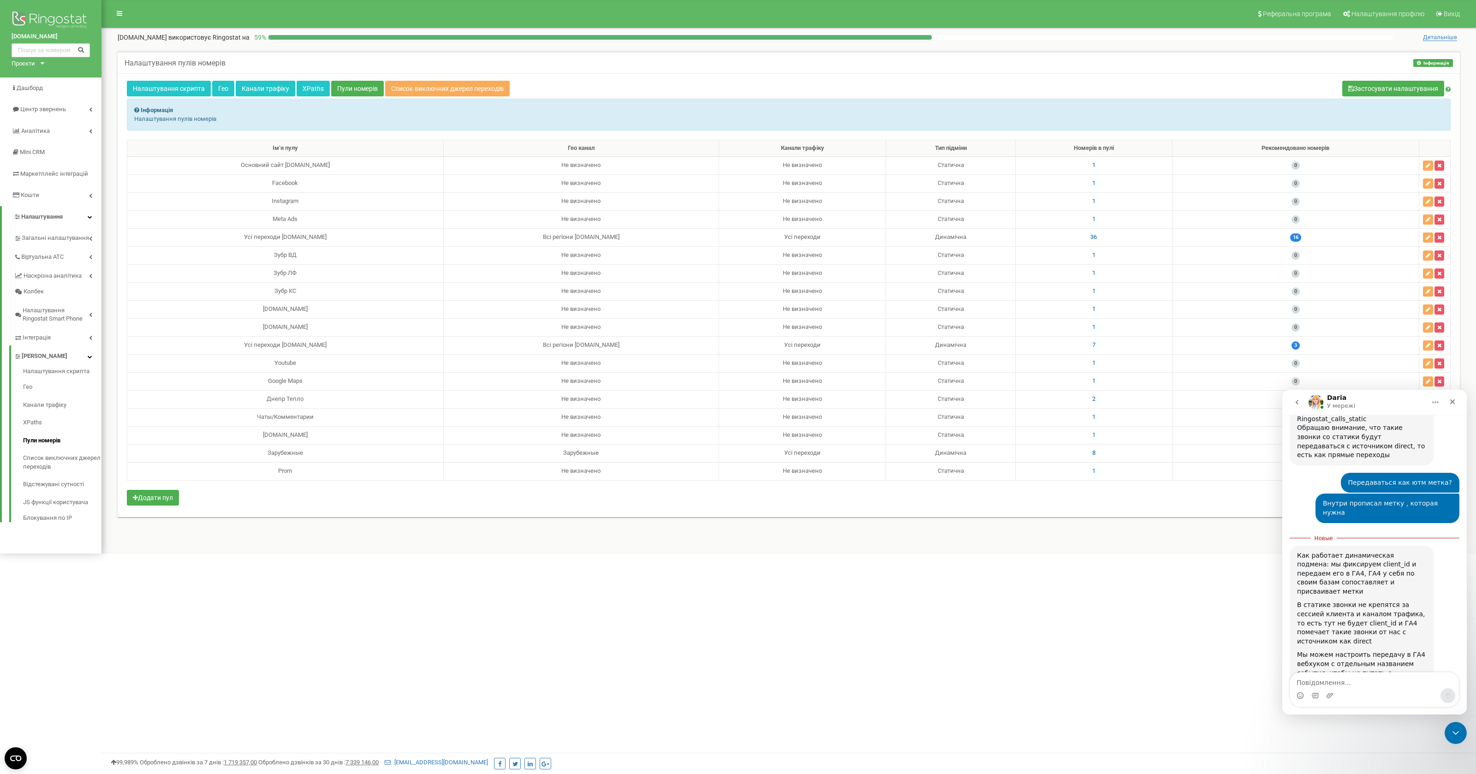
scroll to position [532, 0]
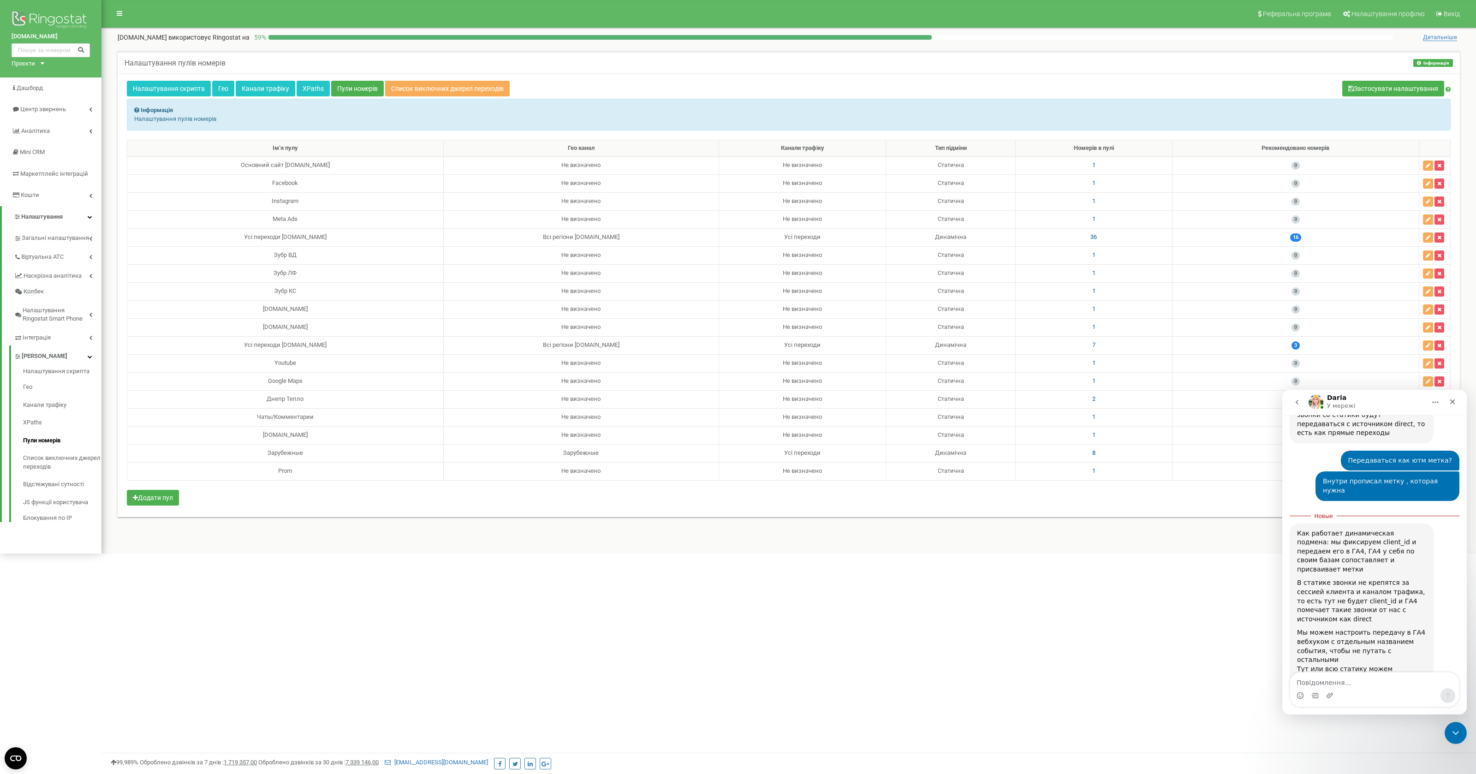
click at [1356, 678] on textarea "Повідомлення..." at bounding box center [1374, 680] width 169 height 16
drag, startPoint x: 1368, startPoint y: 632, endPoint x: 1408, endPoint y: 630, distance: 40.2
click at [1408, 665] on div "Тут или всю статику можем передавать или только по номеру 38073861187 настроить" at bounding box center [1361, 678] width 129 height 27
copy div "38073861187"
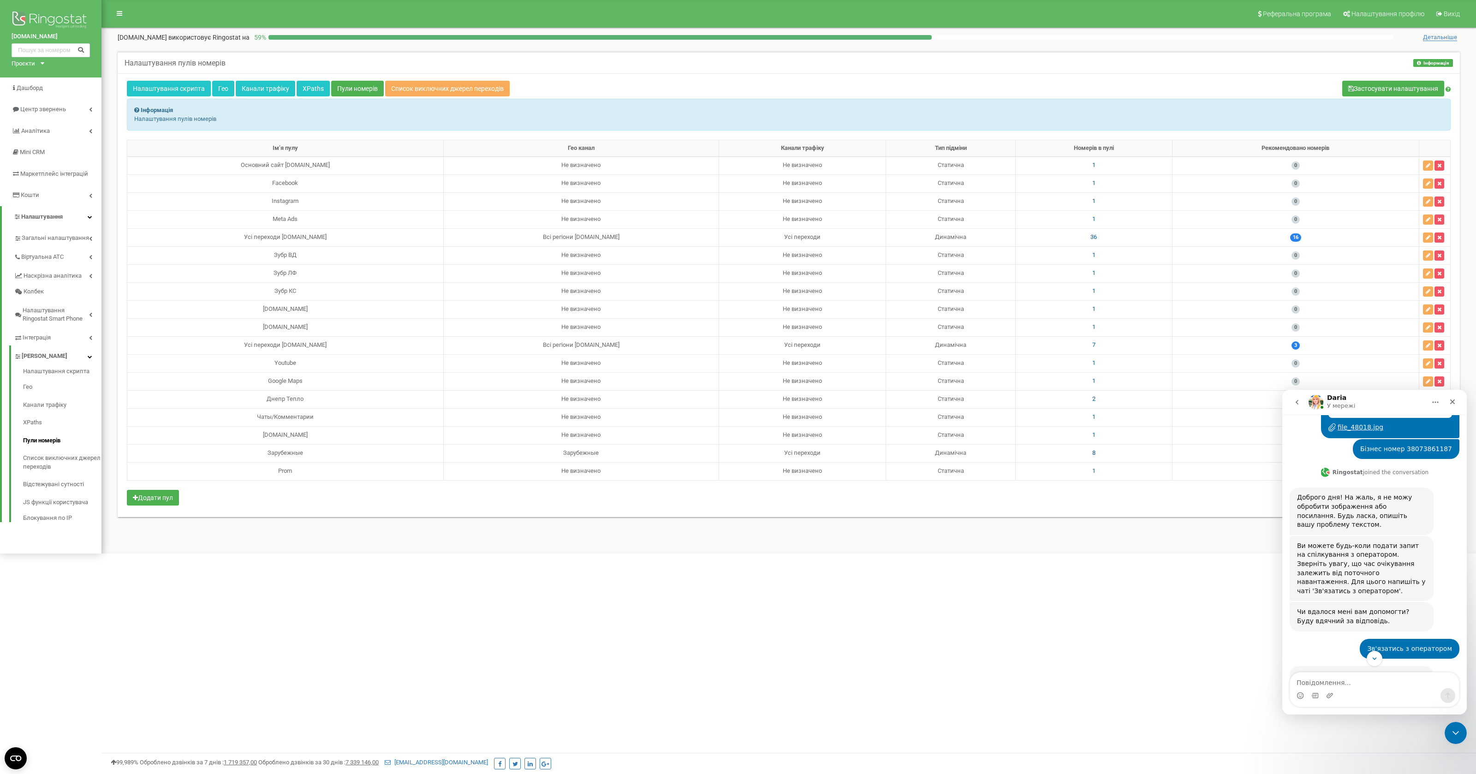
scroll to position [119, 0]
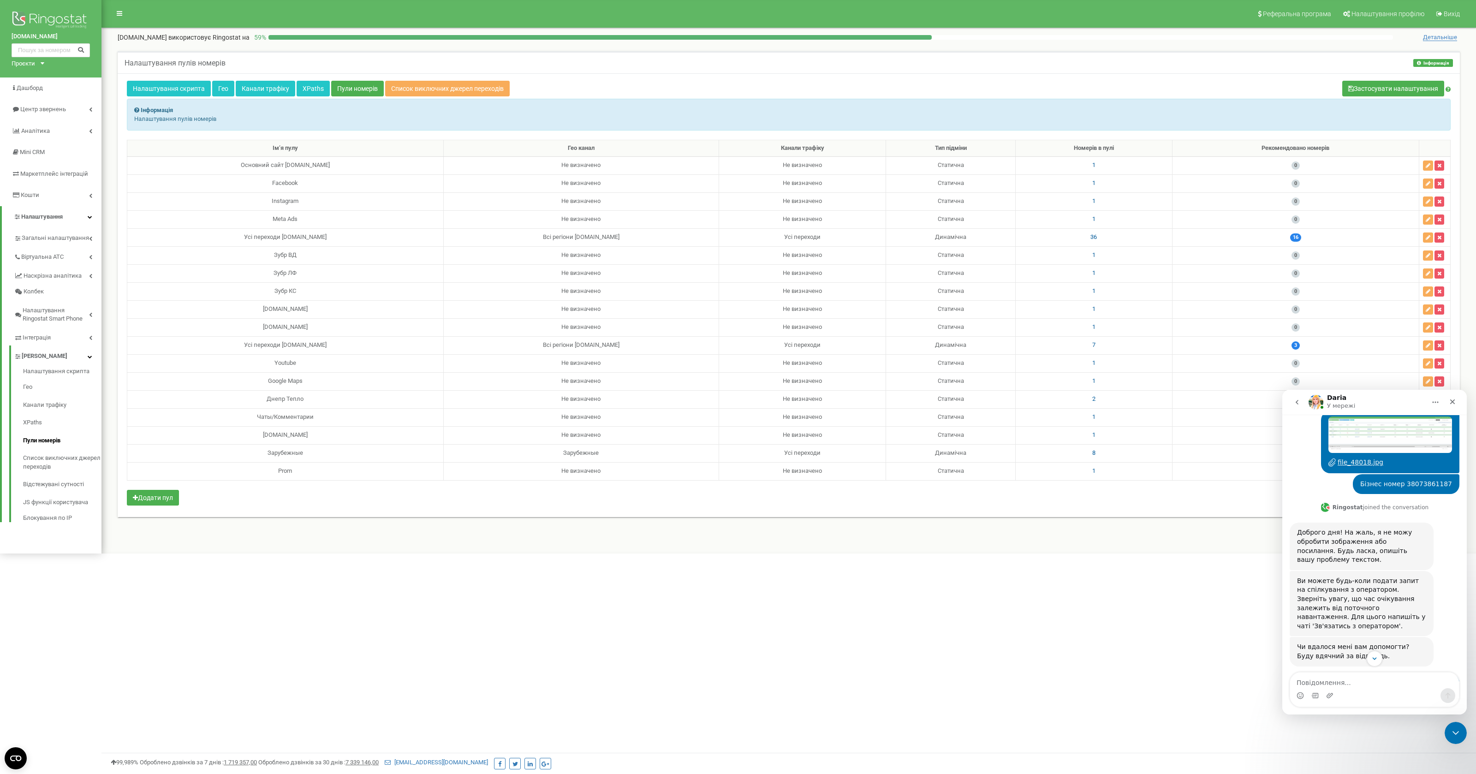
click at [1424, 480] on span "Бізнес номер 38073861187" at bounding box center [1406, 483] width 92 height 7
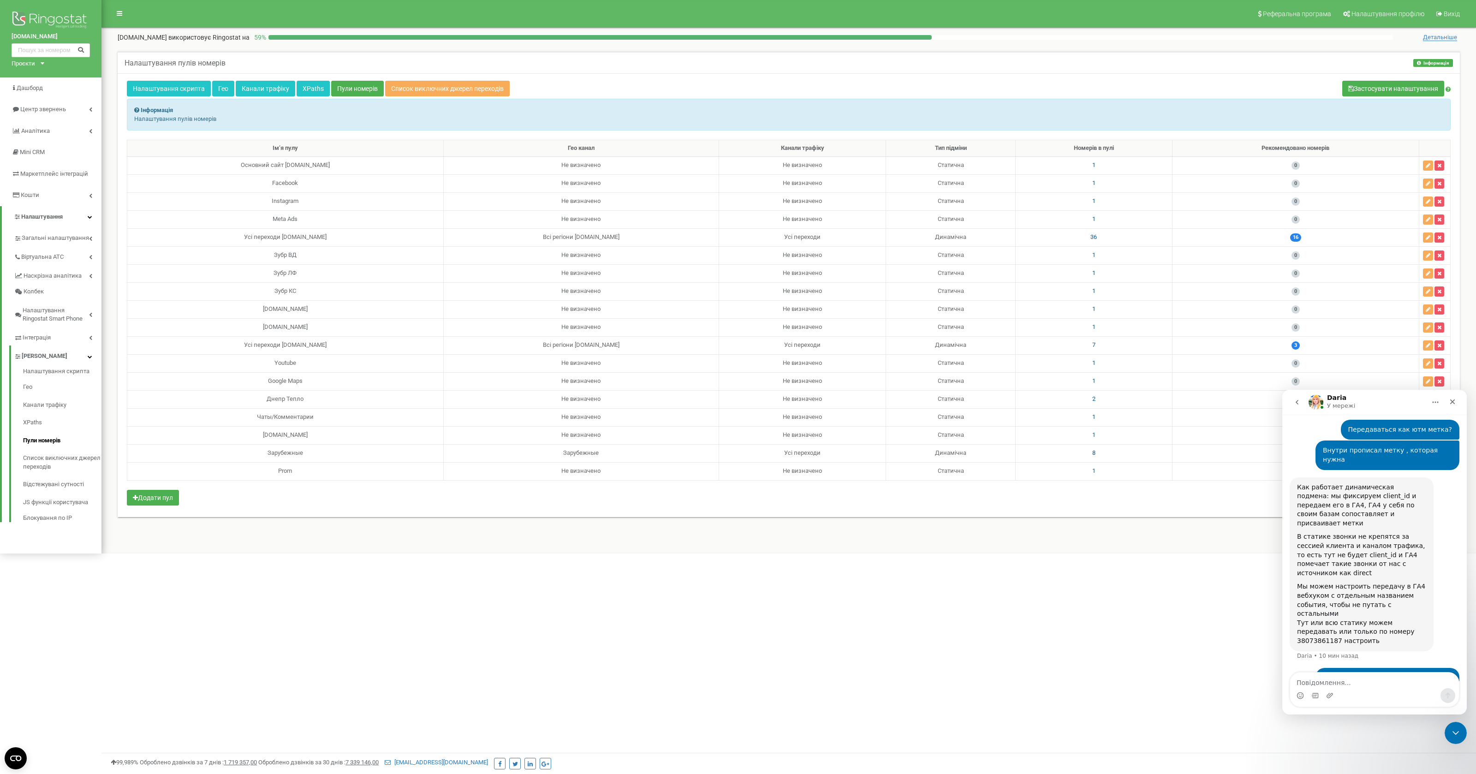
scroll to position [567, 0]
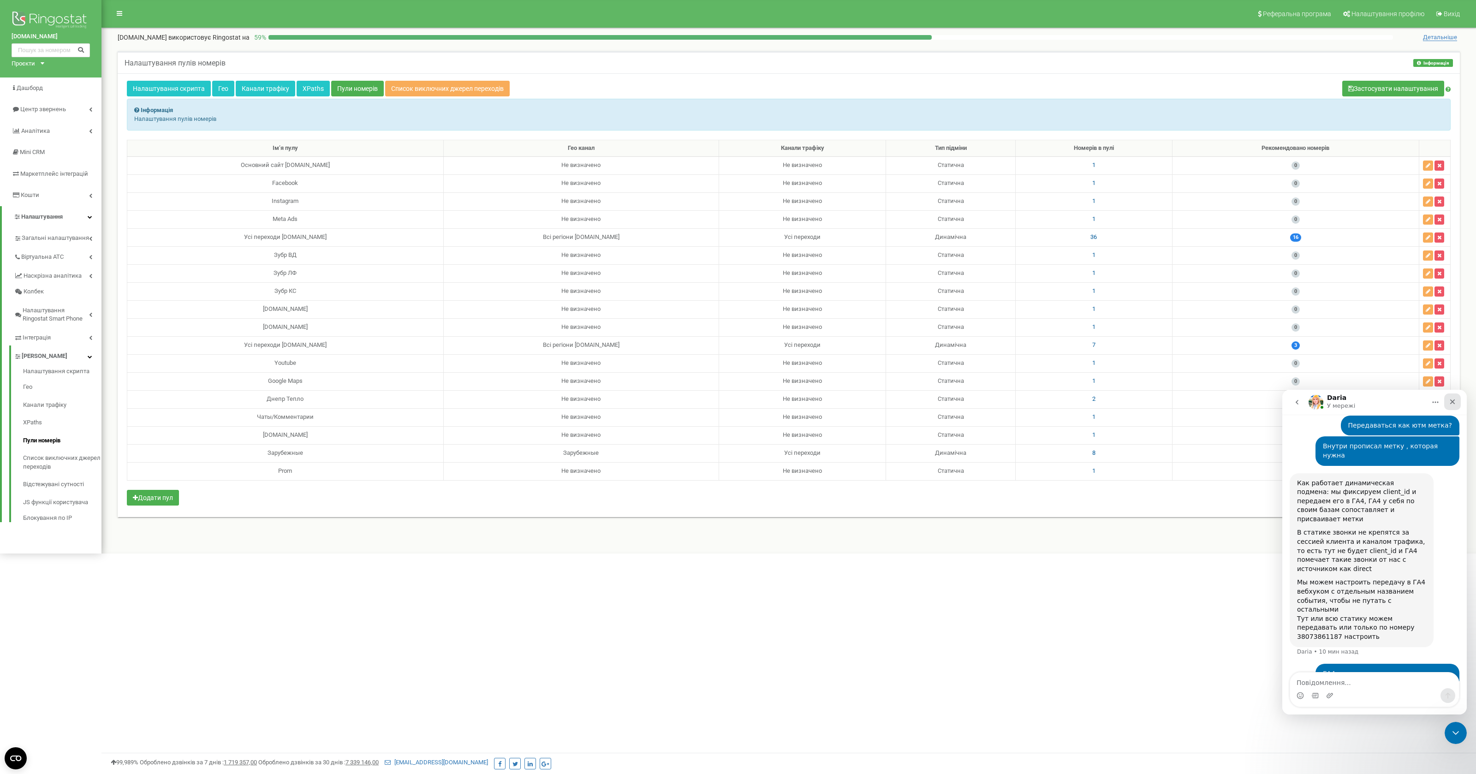
click at [1451, 403] on icon "Закрыть" at bounding box center [1452, 401] width 5 height 5
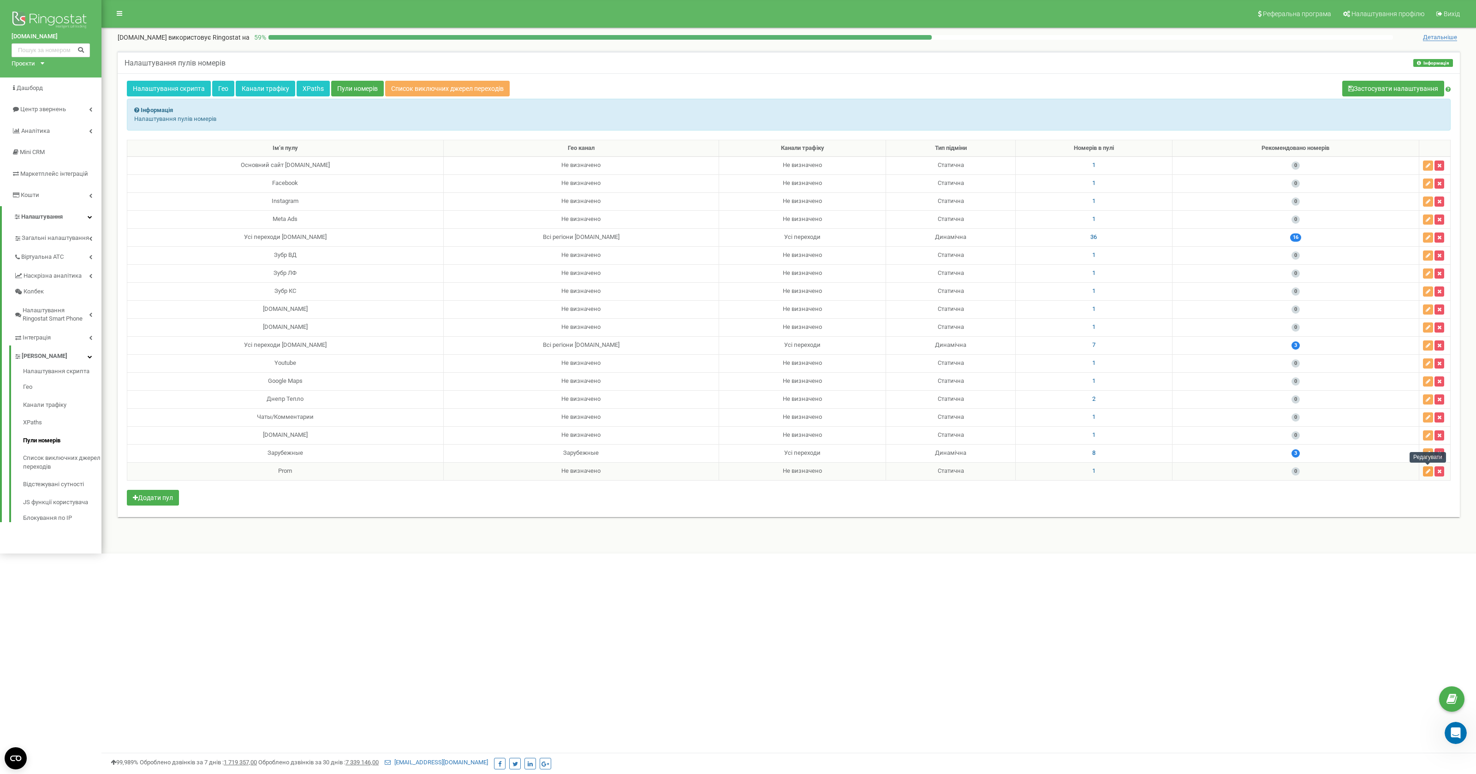
click at [1428, 472] on icon "button" at bounding box center [1428, 472] width 5 height 6
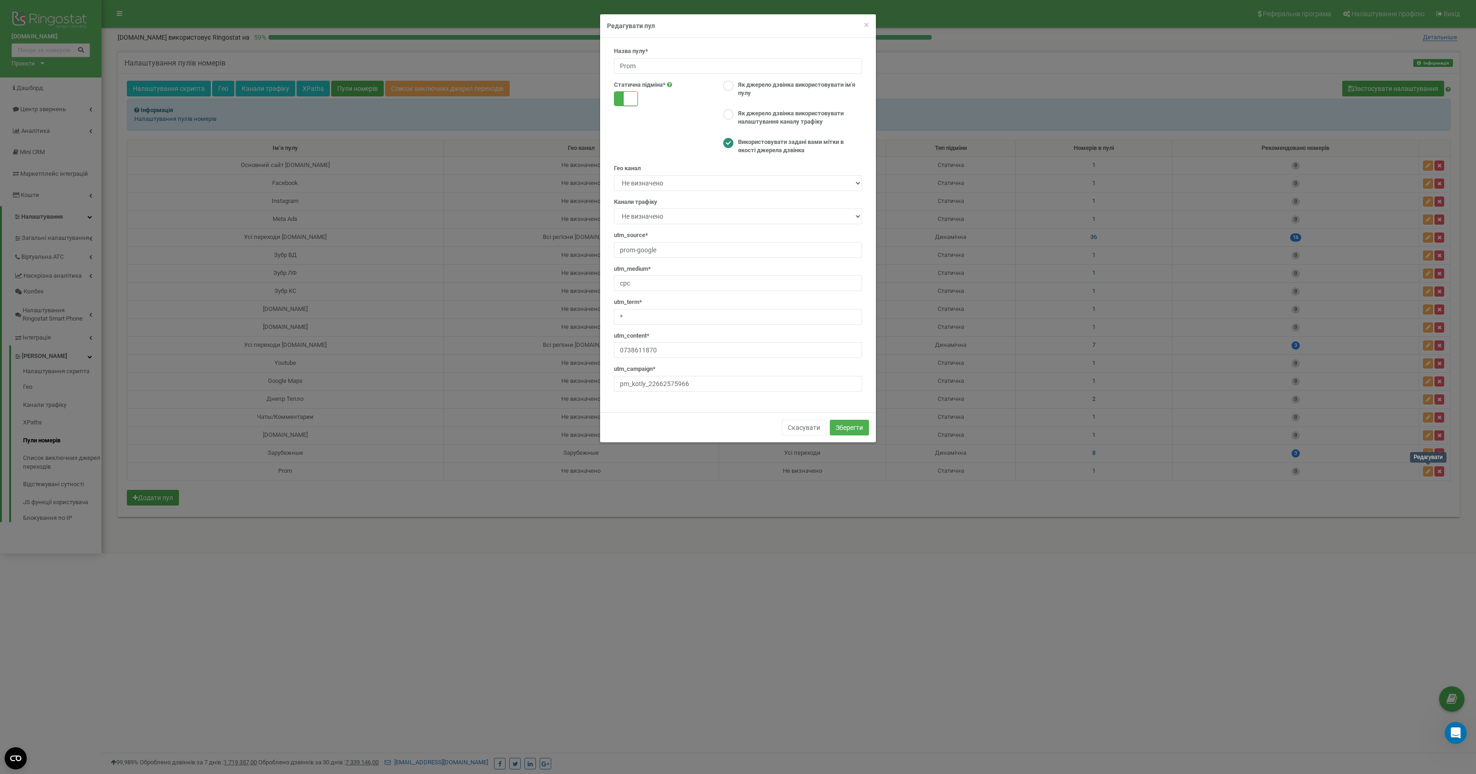
click at [1319, 659] on div "× Close Редагувати пул Назва пулу* Prom Статична пiдмiна* Як джерело дзвінка ви…" at bounding box center [738, 387] width 1476 height 774
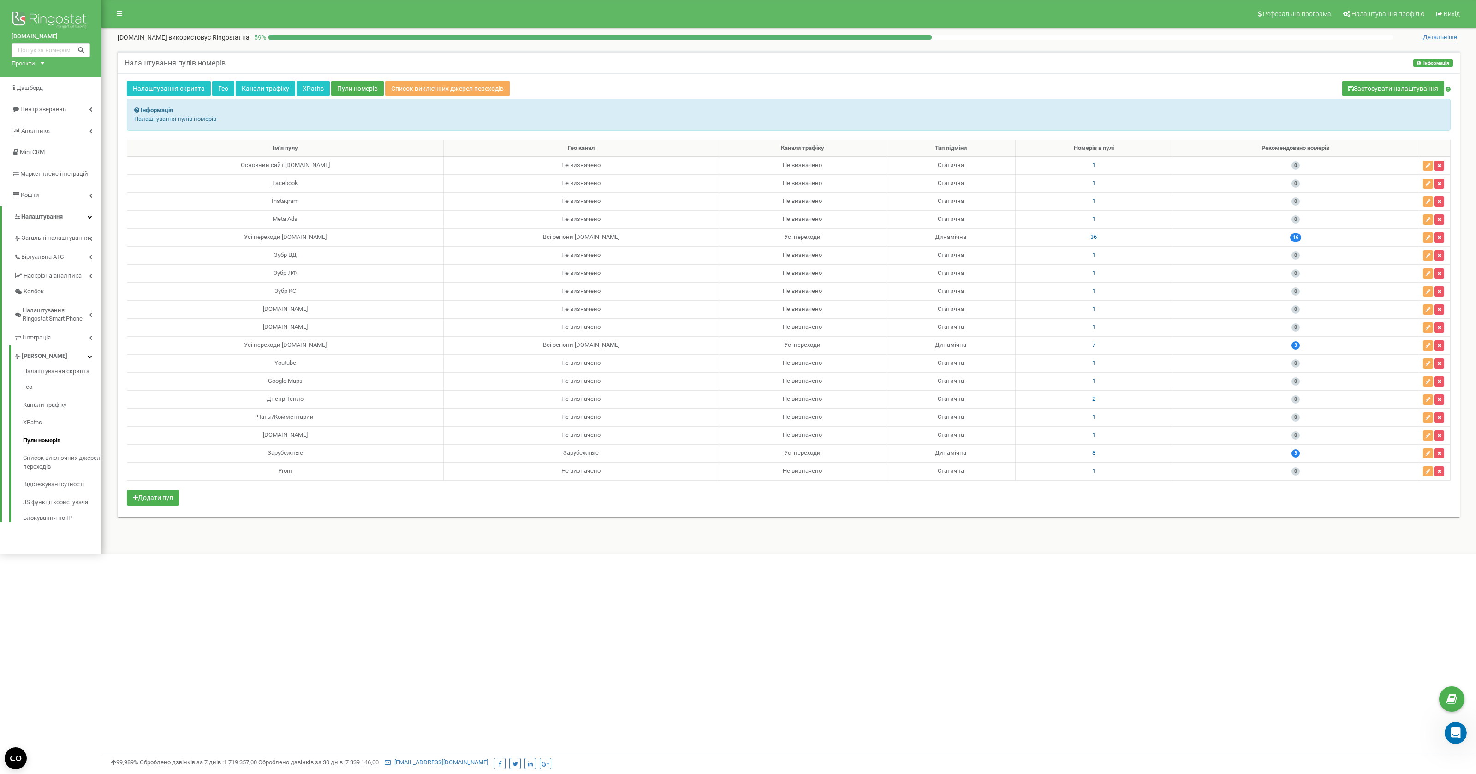
scroll to position [731, 0]
click at [1429, 473] on icon "button" at bounding box center [1428, 472] width 5 height 6
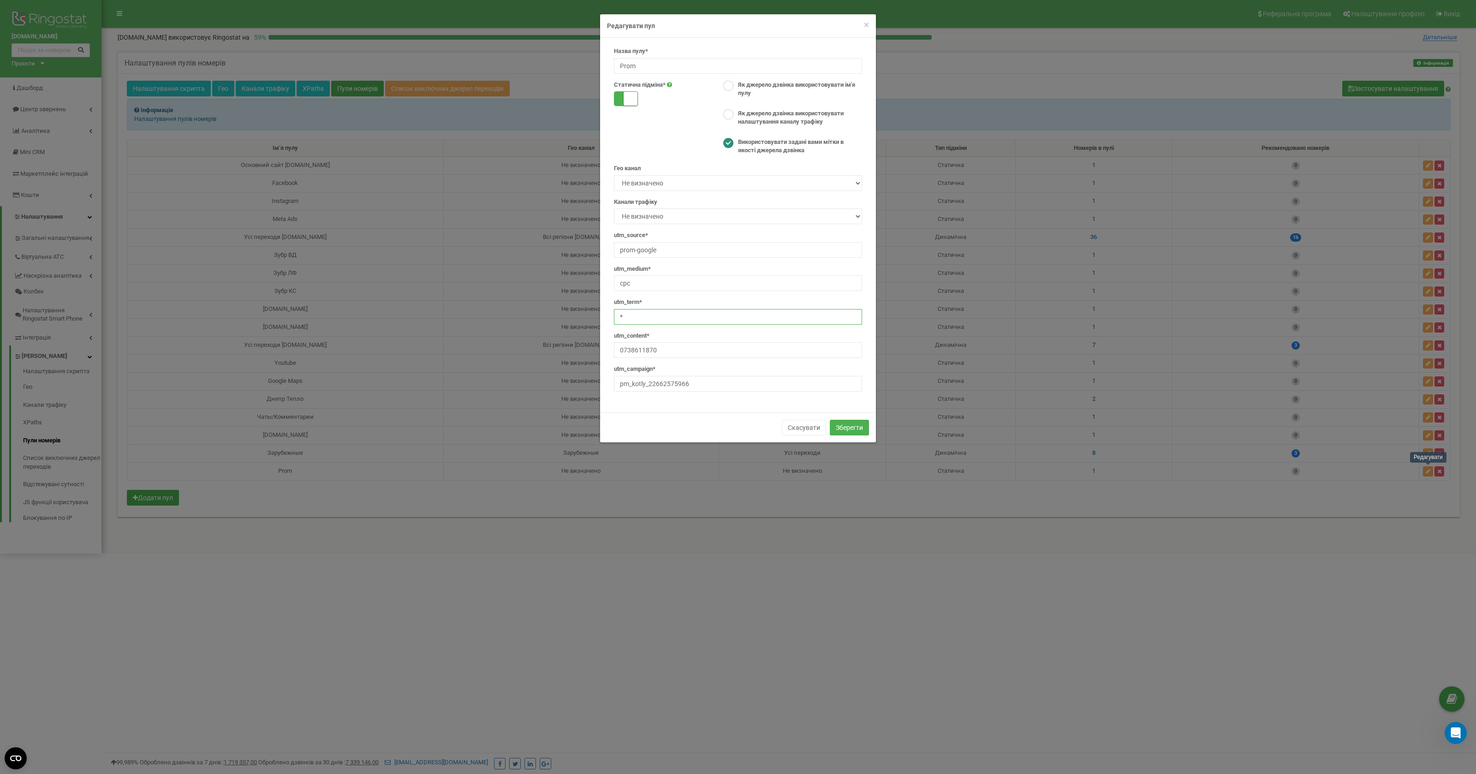
drag, startPoint x: 638, startPoint y: 316, endPoint x: 611, endPoint y: 315, distance: 26.8
click at [611, 315] on div "Назва пулу* Prom Статична пiдмiна* Як джерело дзвінка використовувати ім'я пулу…" at bounding box center [738, 222] width 262 height 351
type input "(none)"
click at [862, 429] on button "Зберегти" at bounding box center [849, 428] width 39 height 16
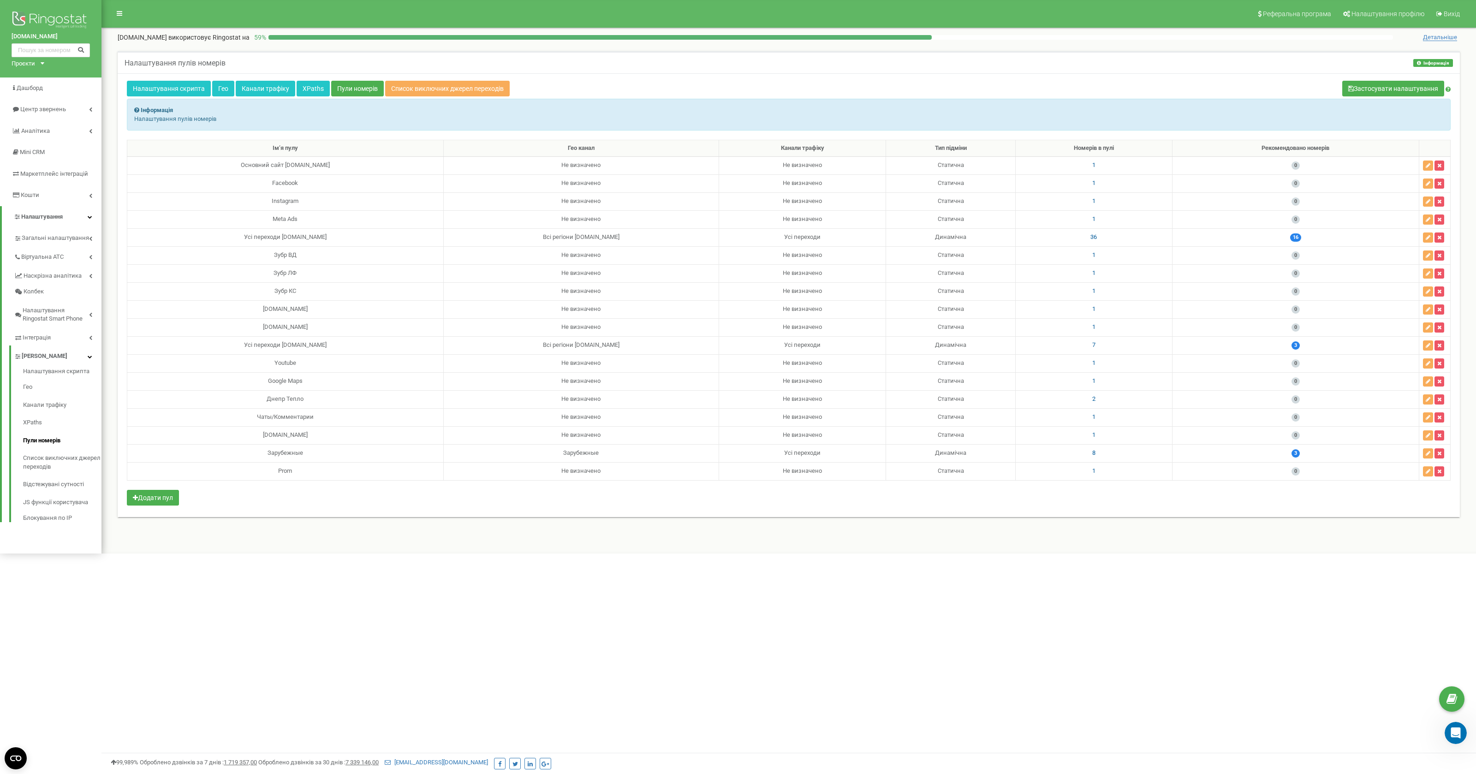
scroll to position [767, 0]
click at [1457, 731] on icon "Открыть службу сообщений Intercom" at bounding box center [1454, 731] width 15 height 15
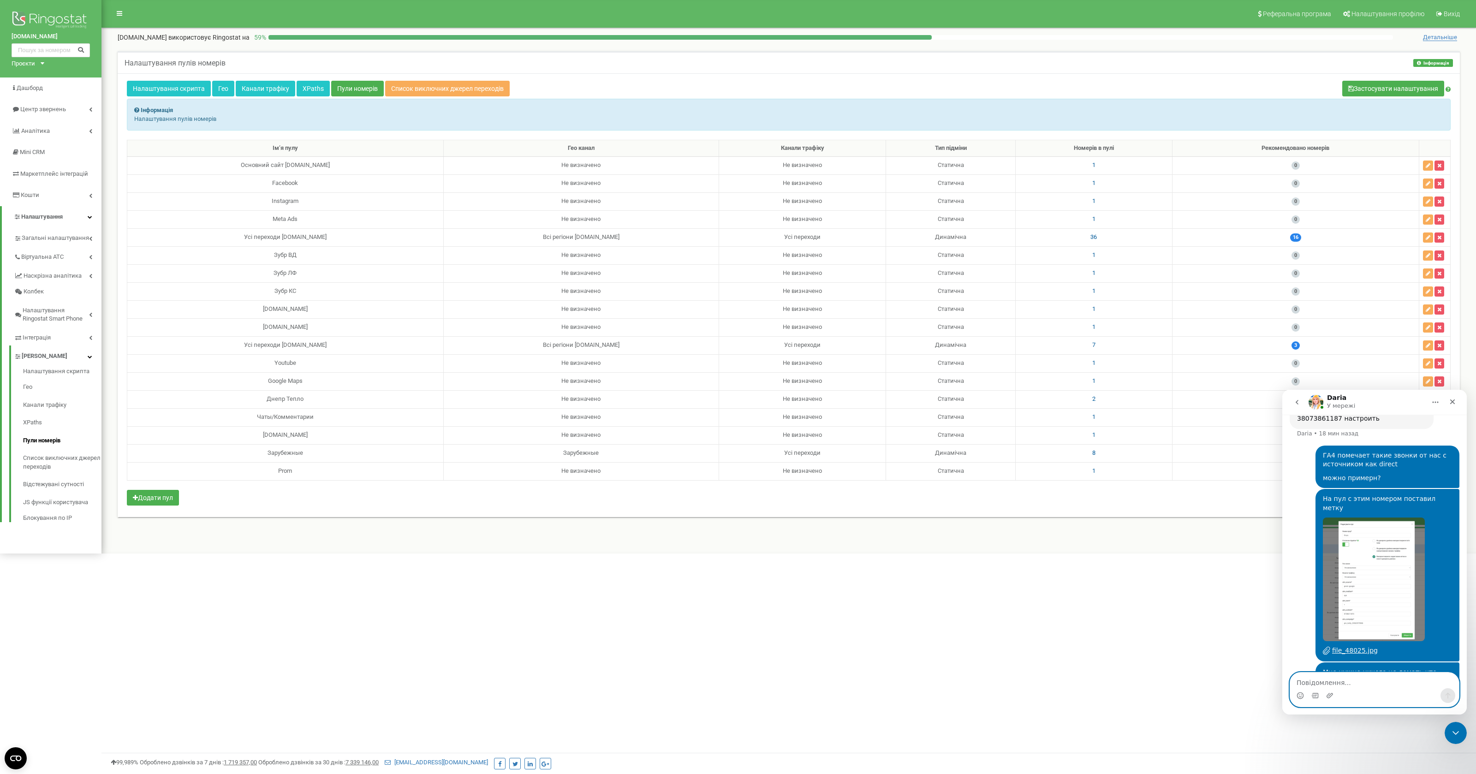
scroll to position [789, 0]
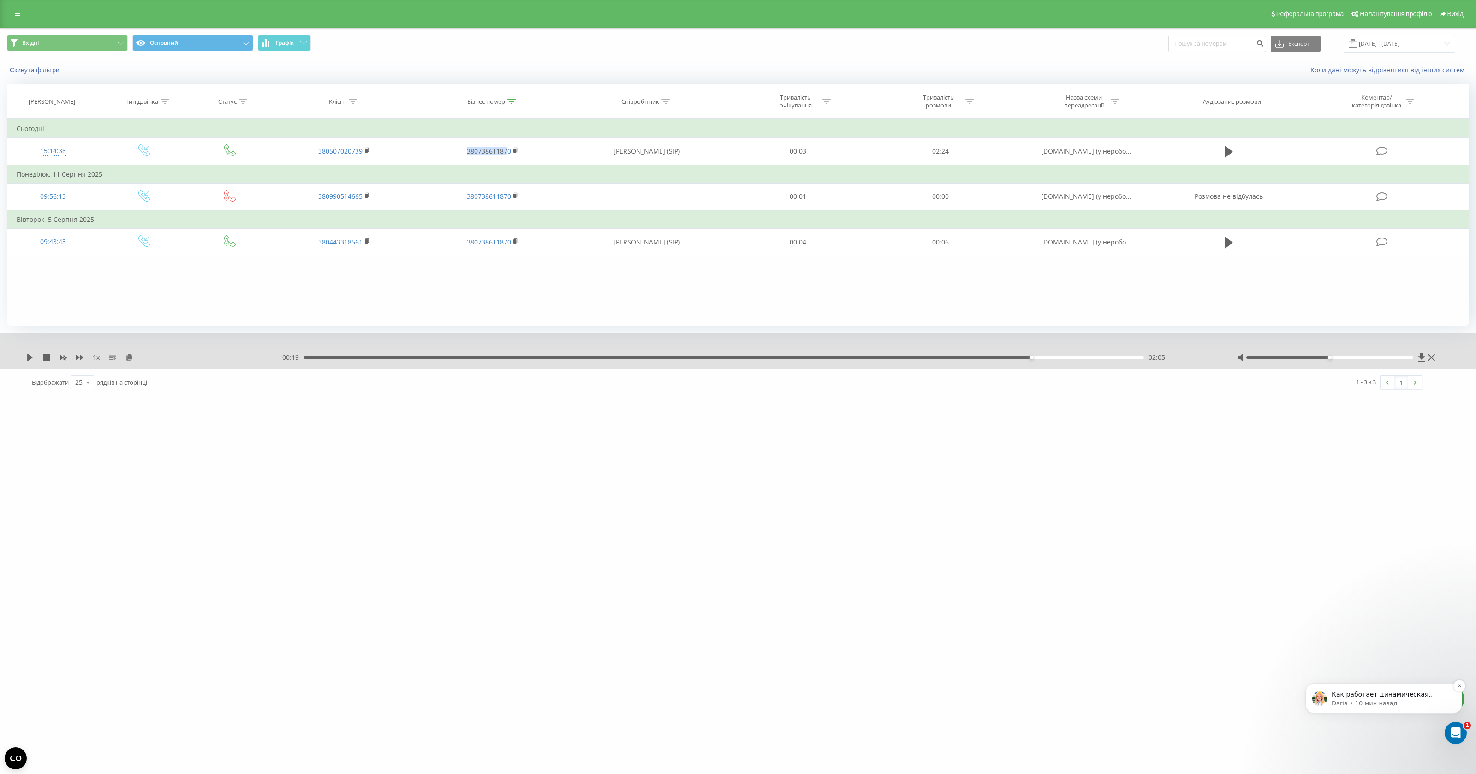
click at [1398, 697] on p "Как работает динамическая подмена: мы фиксируем client_id и передаем его в ГА4,…" at bounding box center [1390, 694] width 119 height 9
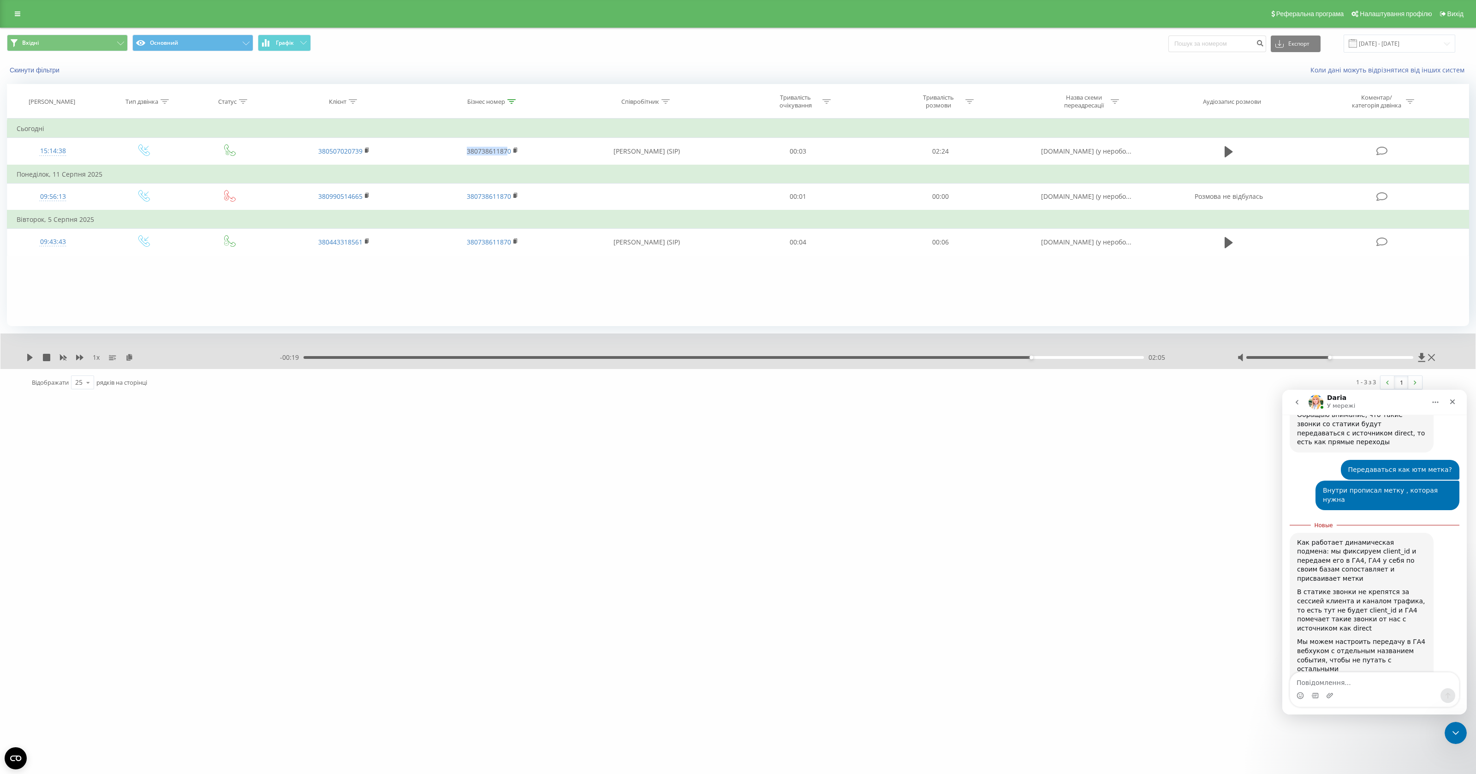
scroll to position [532, 0]
click at [1385, 686] on textarea "Повідомлення..." at bounding box center [1374, 680] width 169 height 16
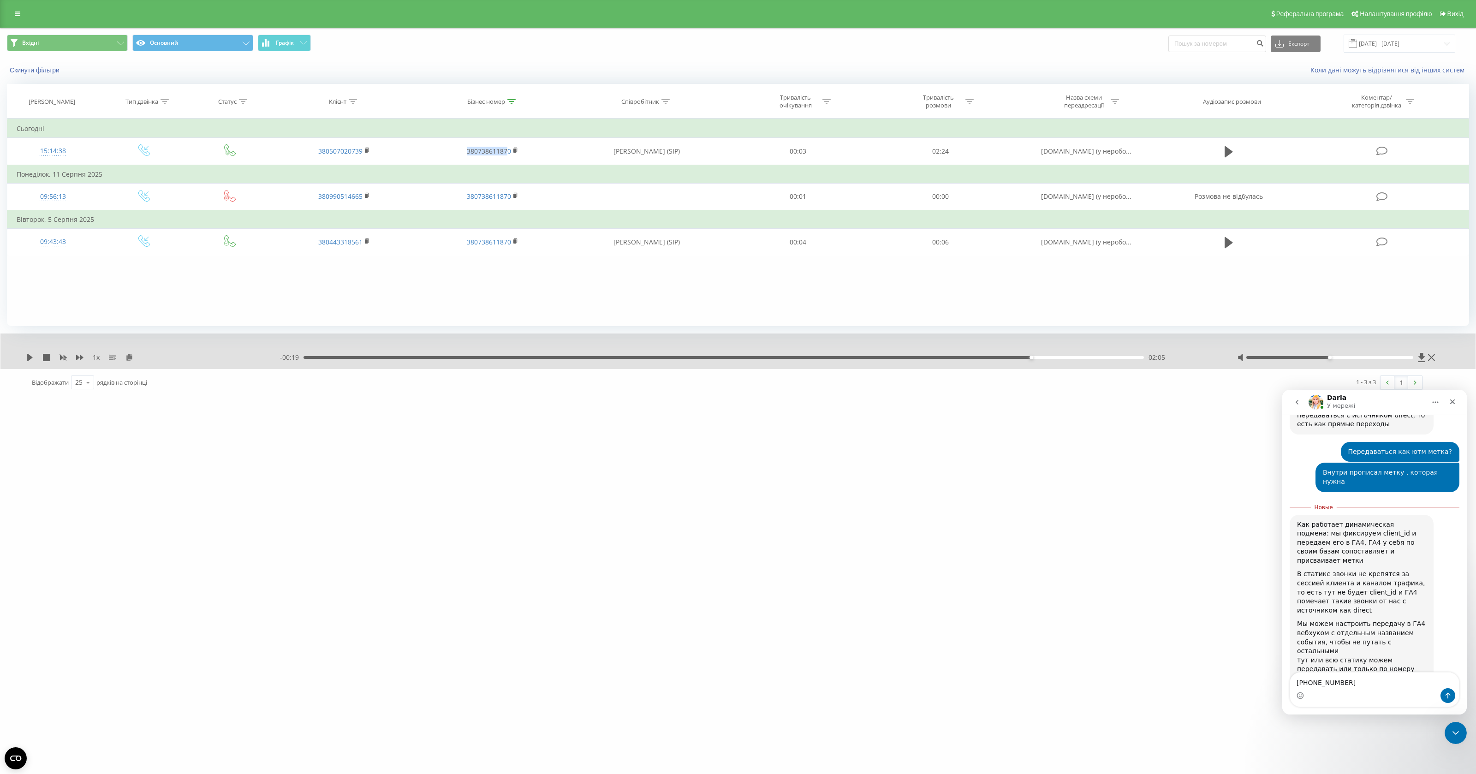
scroll to position [541, 0]
type textarea "[PHONE_NUMBER] '"
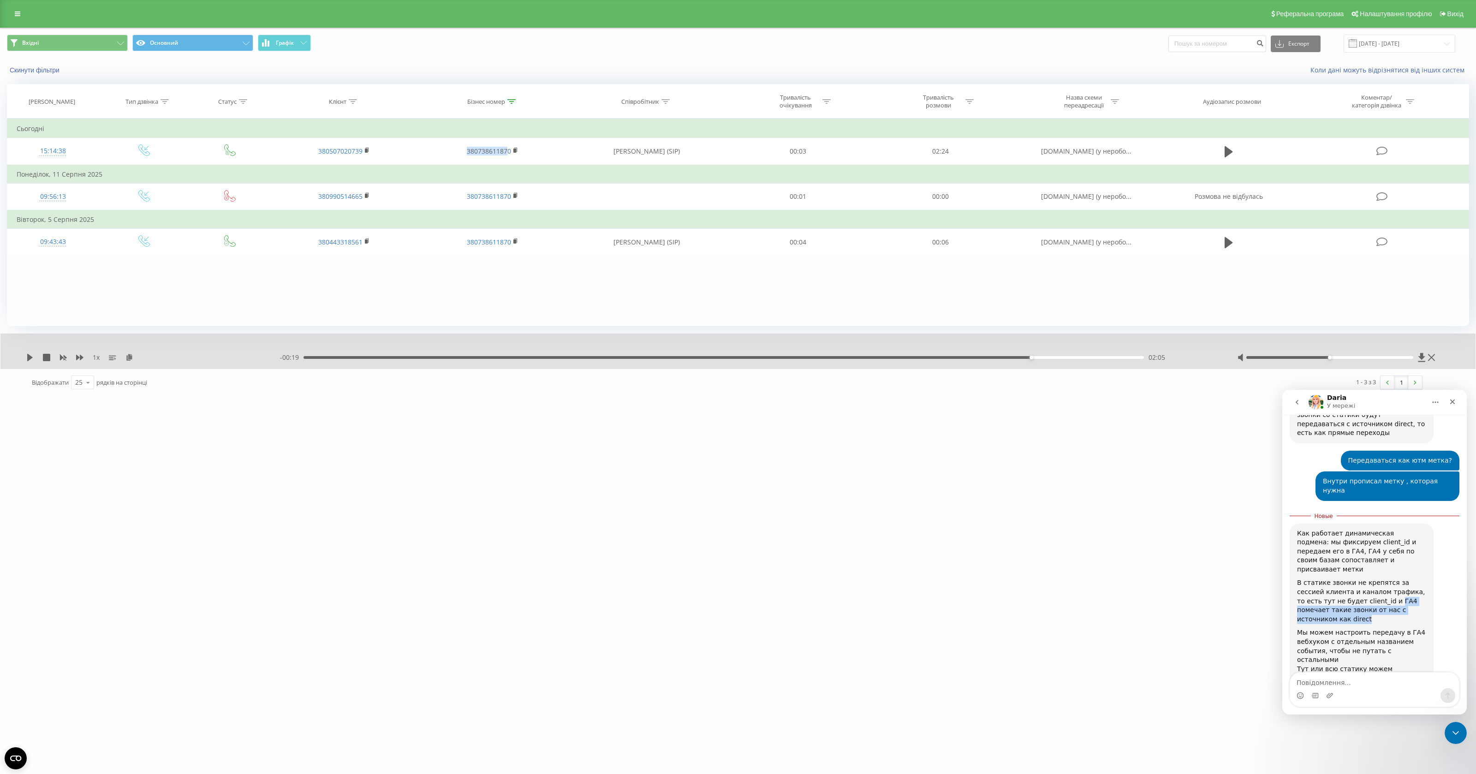
drag, startPoint x: 1359, startPoint y: 572, endPoint x: 1420, endPoint y: 581, distance: 61.0
click at [1420, 581] on div "В статике звонки не крепятся за сессией клиента и каналом трафика, то есть тут …" at bounding box center [1361, 600] width 129 height 45
copy div "ГА4 помечает такие звонки от нас с источником как direct"
click at [1332, 690] on div "Мессенджер Intercom" at bounding box center [1329, 695] width 7 height 15
click at [1332, 685] on textarea "Повідомлення..." at bounding box center [1374, 680] width 169 height 16
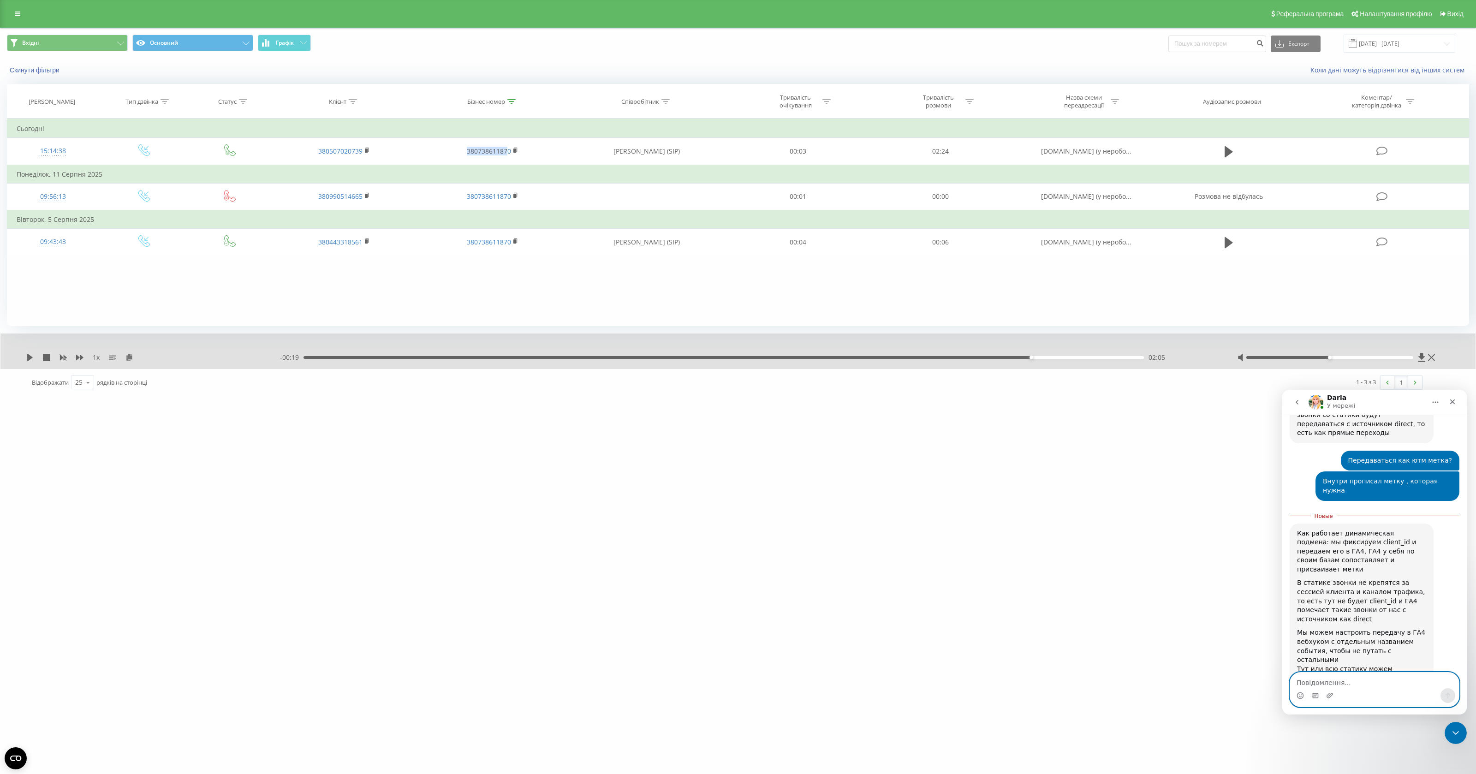
paste textarea "ГА4 помечает такие звонки от нас с источником как direct"
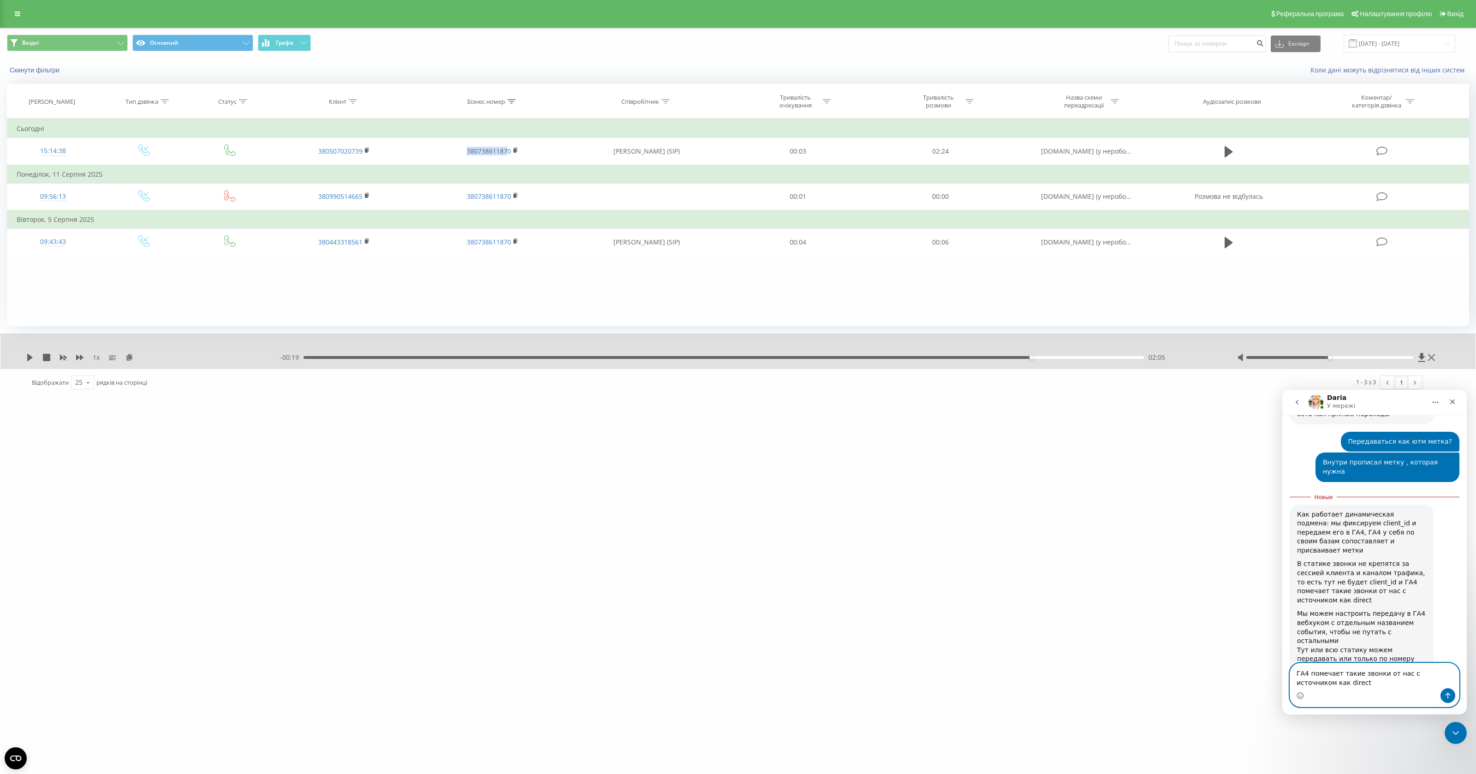
scroll to position [560, 0]
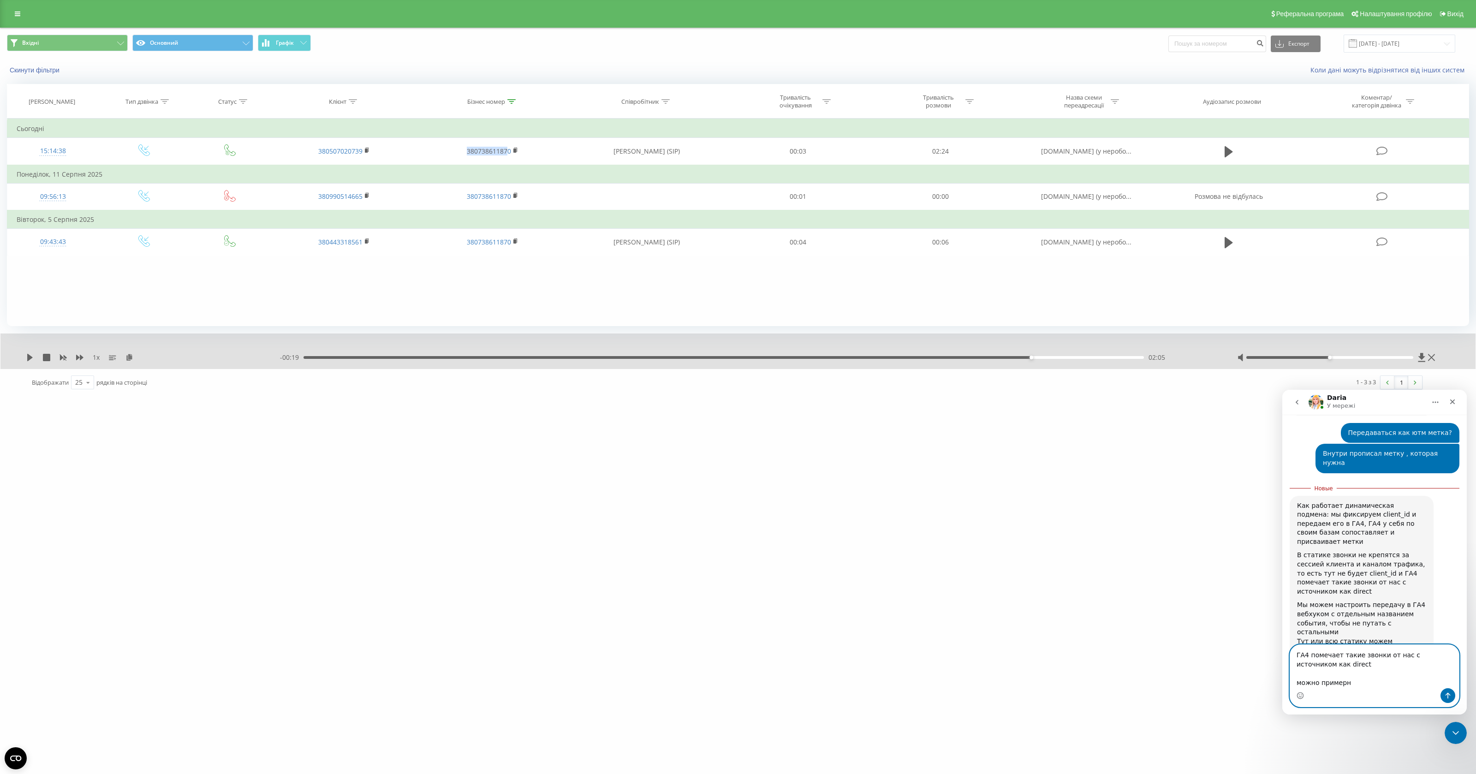
type textarea "ГА4 помечает такие звонки от нас с источником как direct можно примерн?"
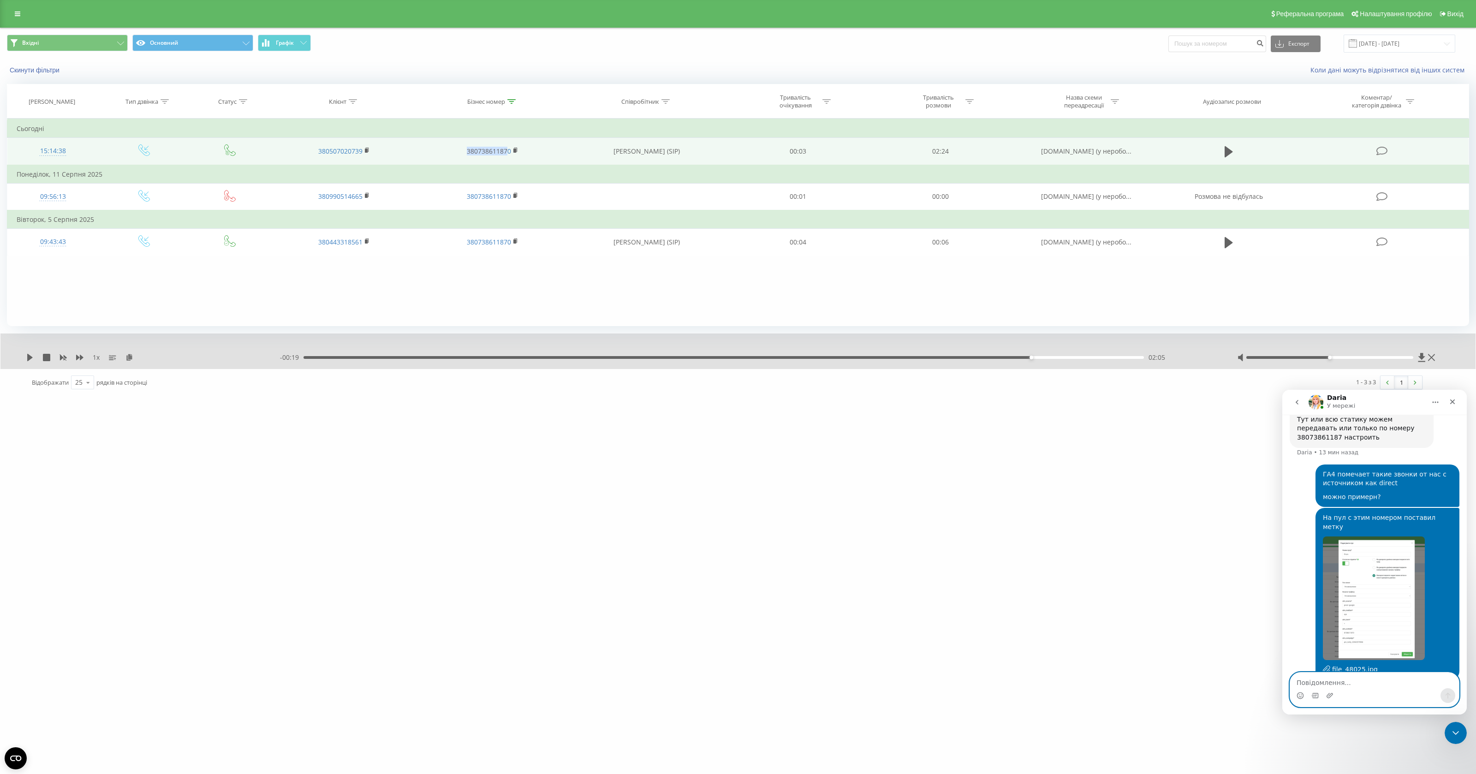
scroll to position [767, 0]
drag, startPoint x: 511, startPoint y: 150, endPoint x: 462, endPoint y: 150, distance: 49.3
click at [462, 150] on td "380738611870" at bounding box center [492, 151] width 149 height 27
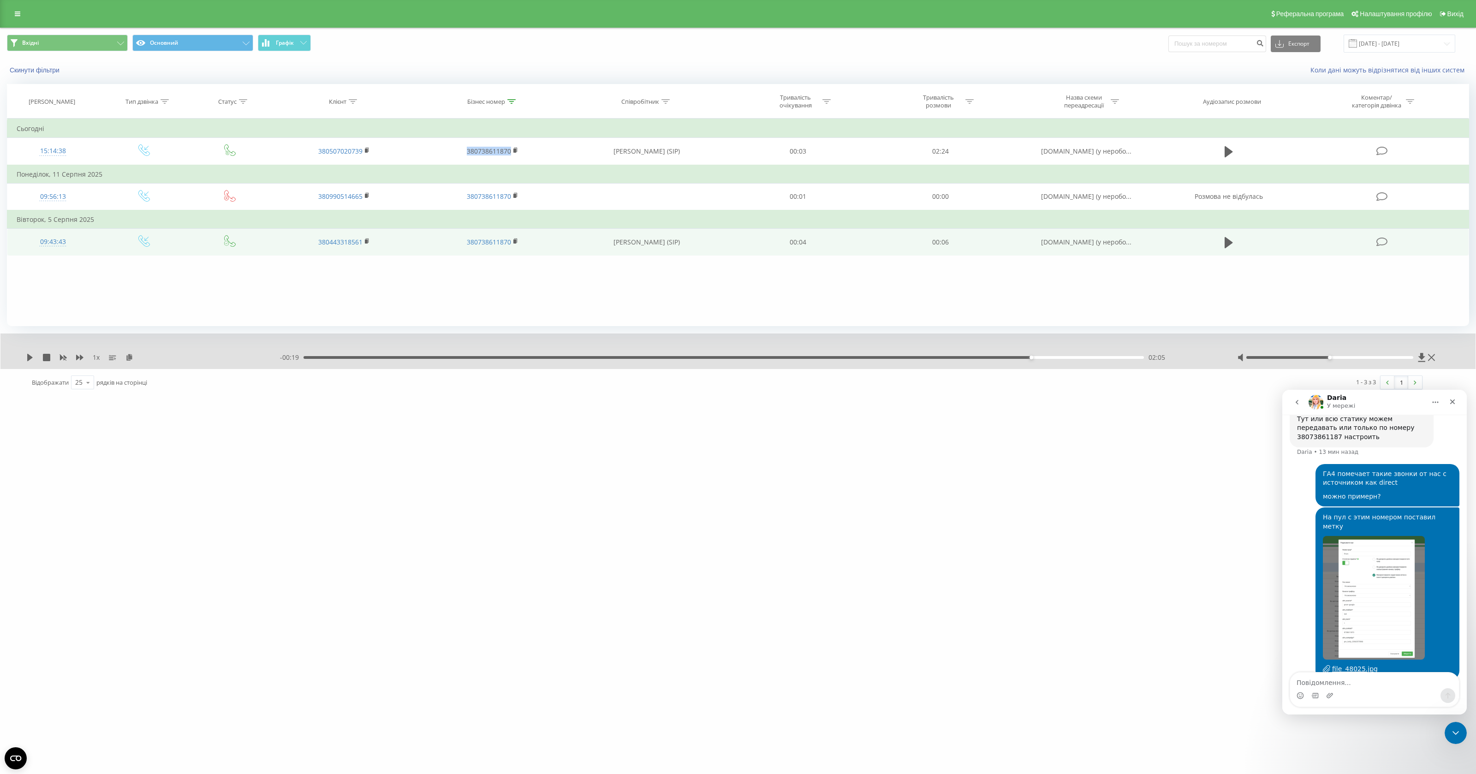
copy link "380738611870"
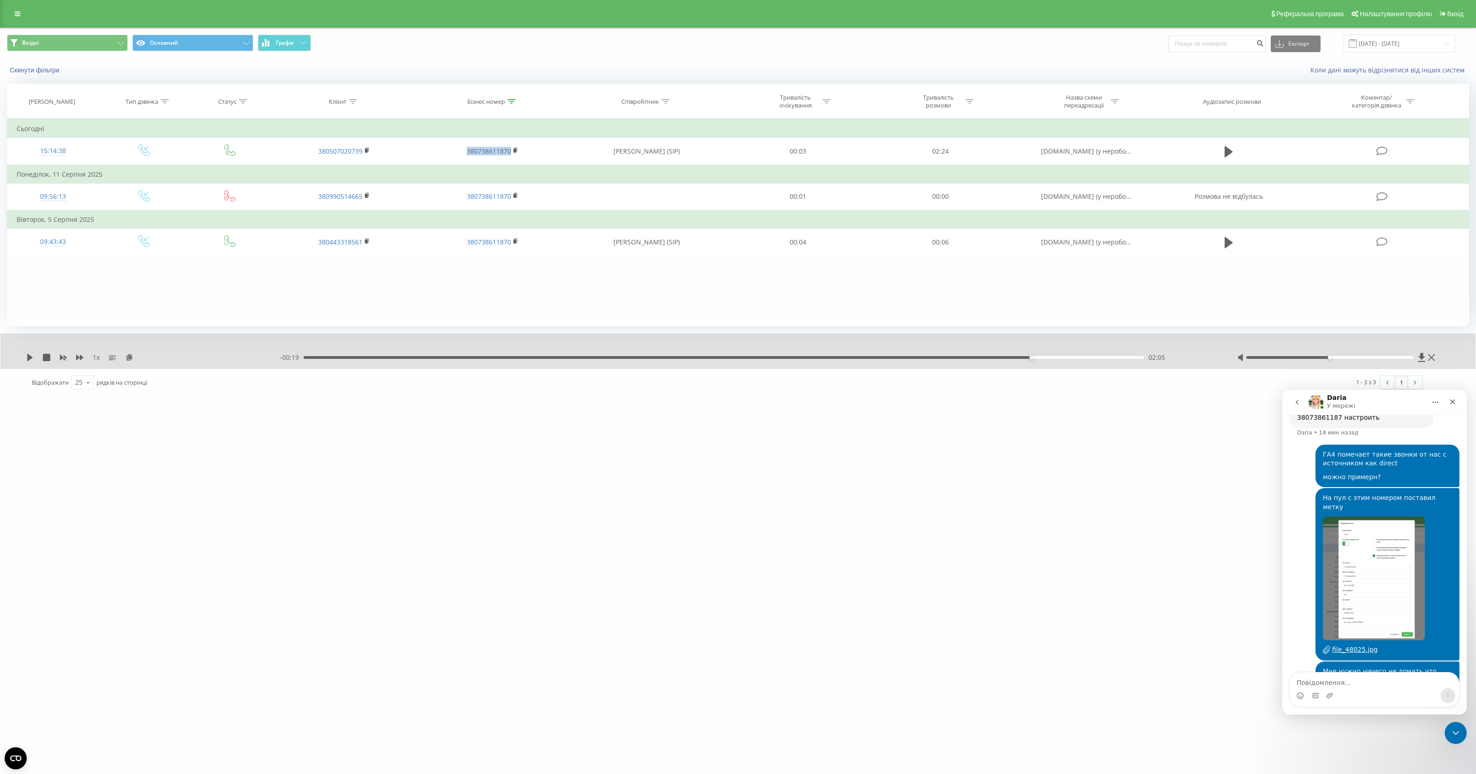
scroll to position [789, 0]
